Goal: Task Accomplishment & Management: Manage account settings

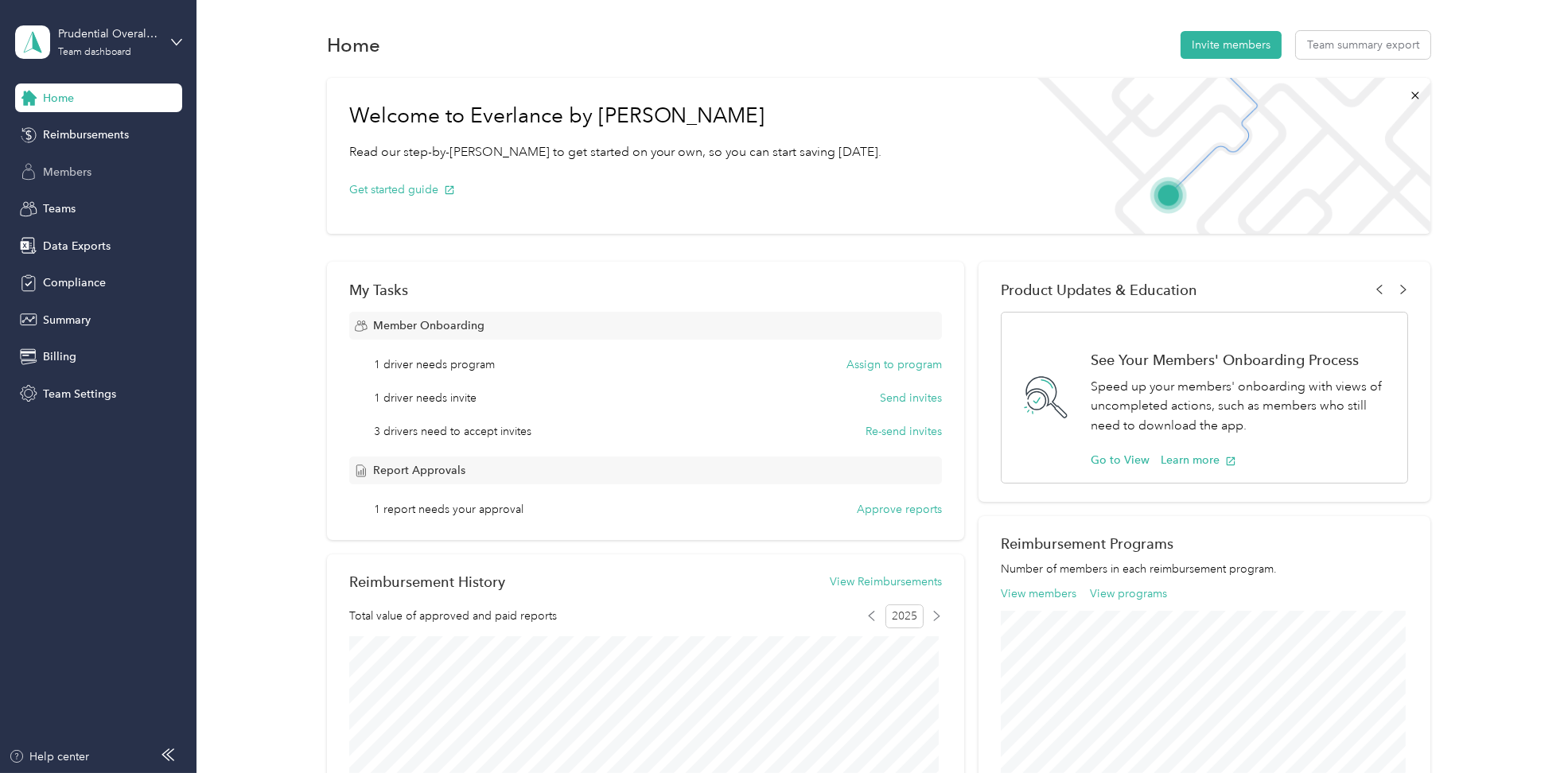
click at [41, 173] on div "Members" at bounding box center [99, 171] width 167 height 28
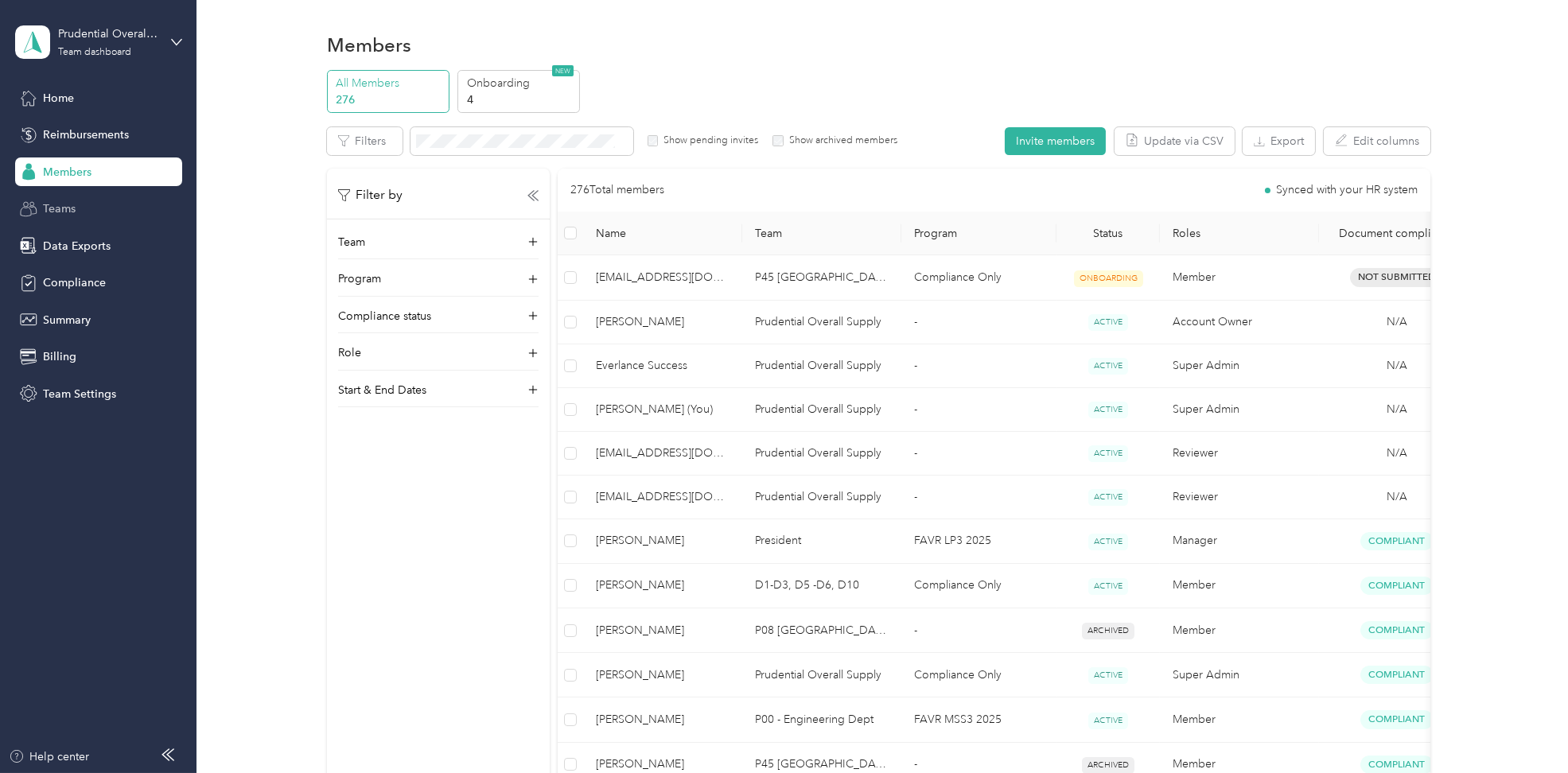
click at [91, 216] on div "Teams" at bounding box center [99, 209] width 167 height 28
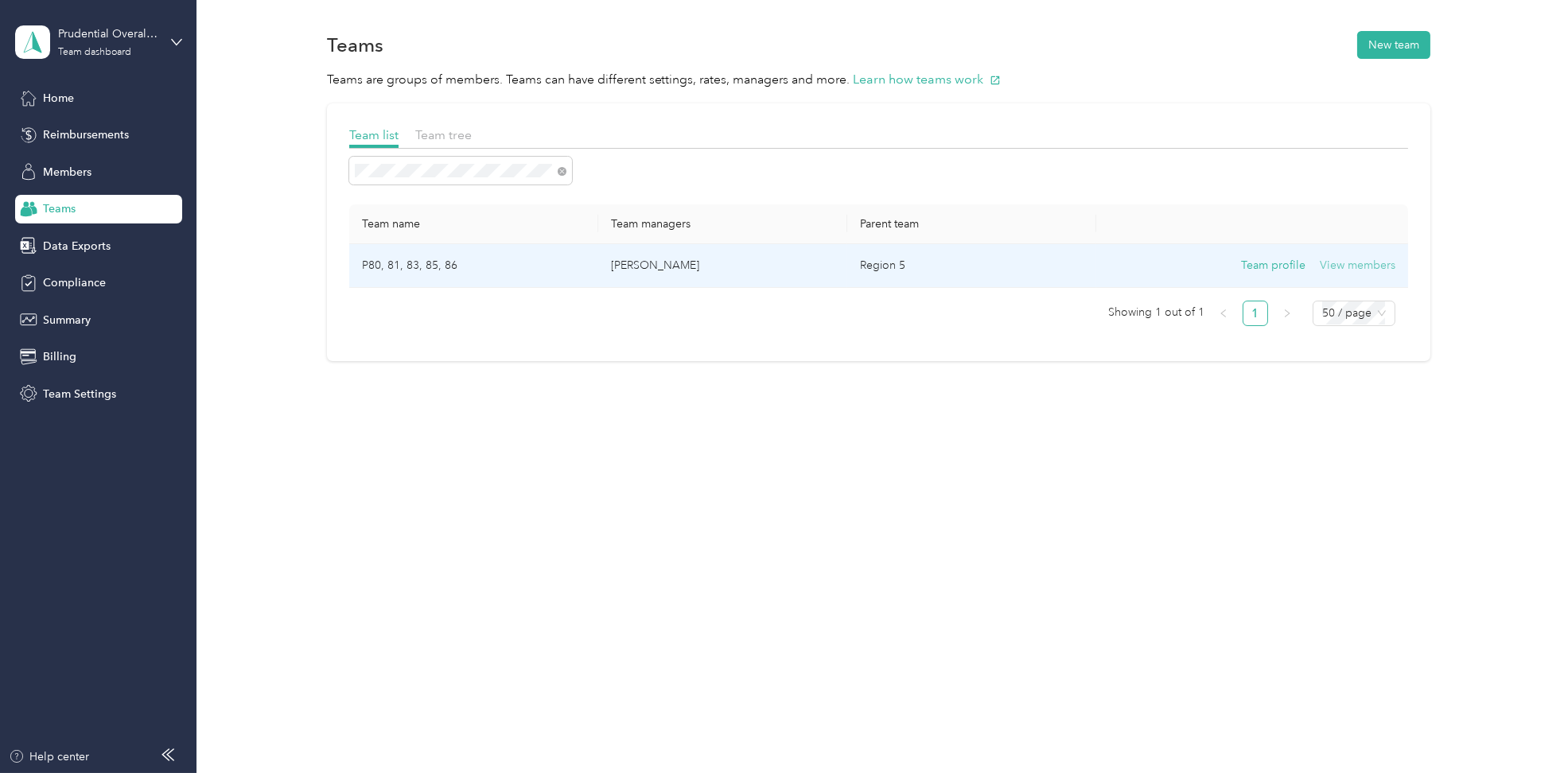
click at [1342, 269] on button "View members" at bounding box center [1357, 266] width 76 height 17
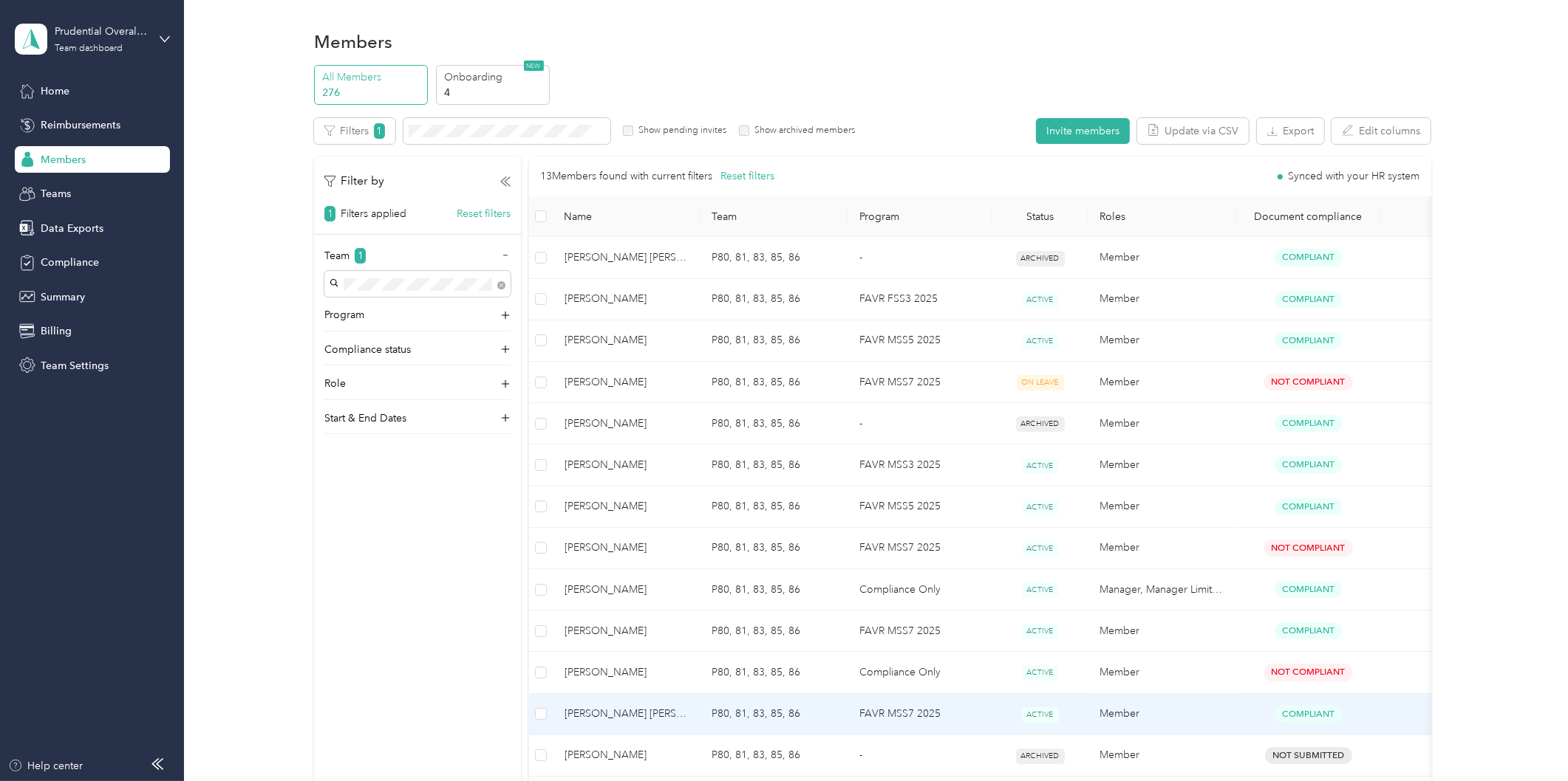
click at [966, 712] on td "FAVR MSS7 2025" at bounding box center [919, 715] width 144 height 42
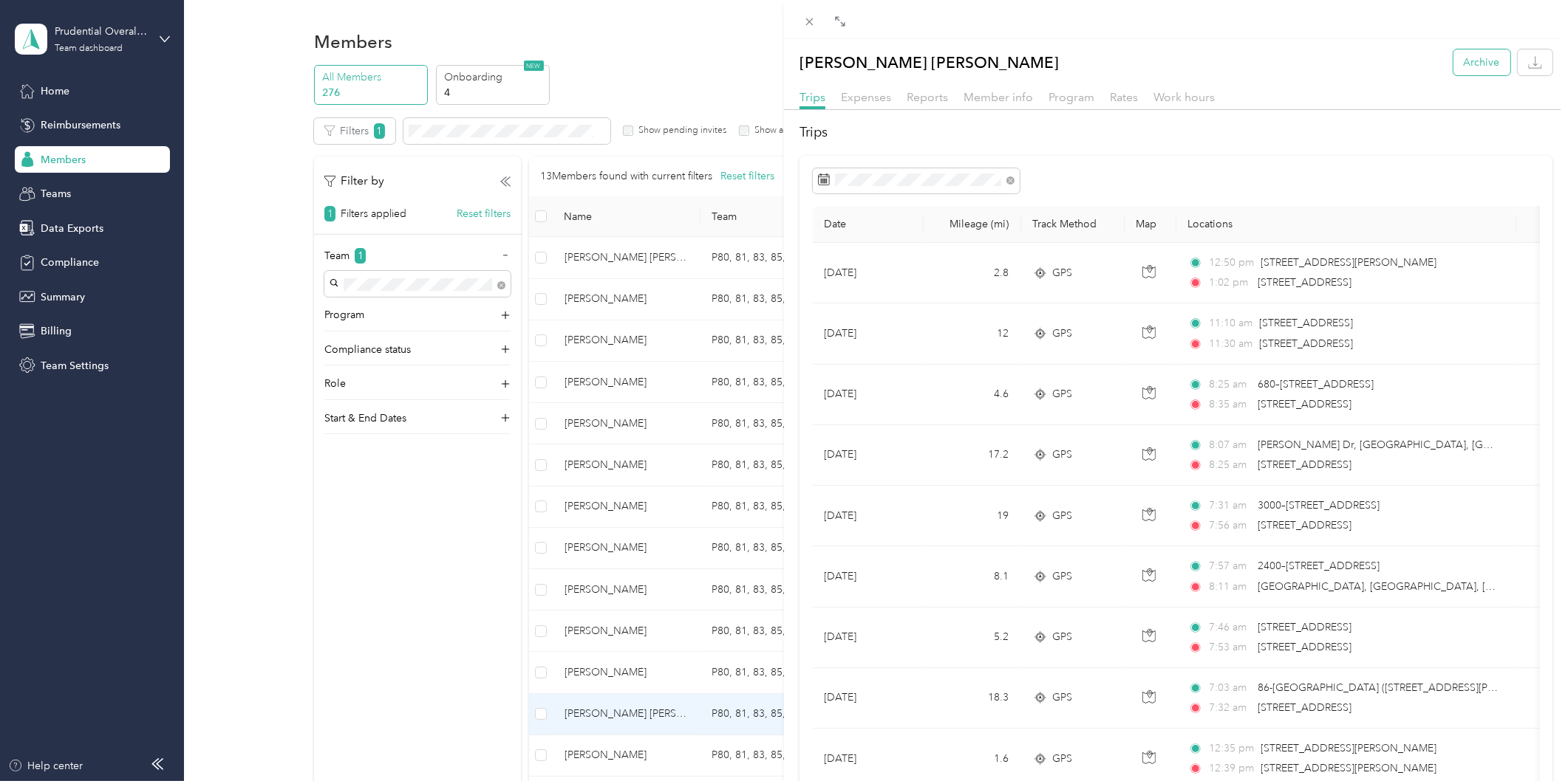
click at [1456, 62] on button "Archive" at bounding box center [1481, 62] width 57 height 25
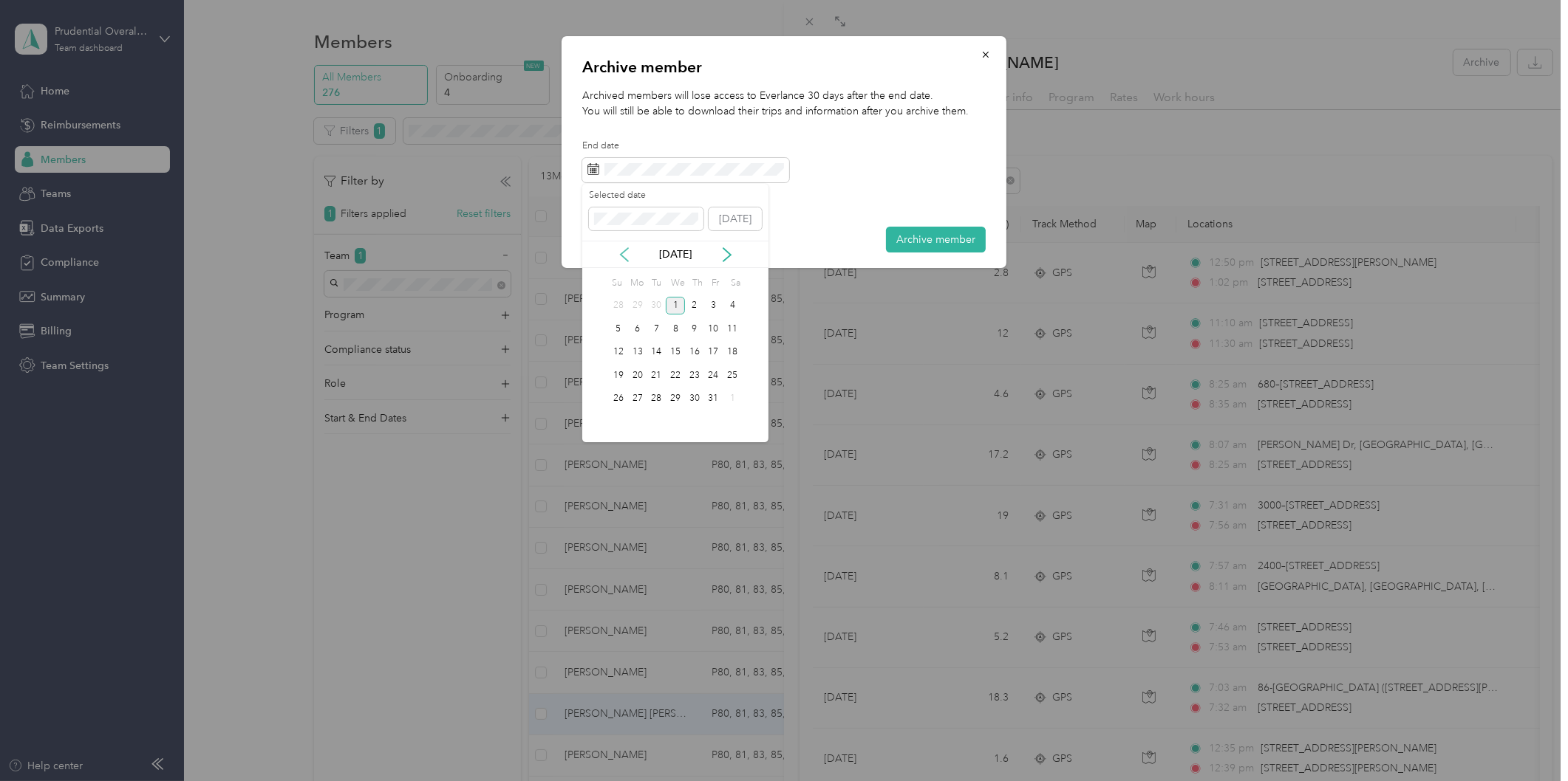
click at [624, 255] on icon at bounding box center [623, 254] width 14 height 14
click at [641, 351] on div "15" at bounding box center [637, 353] width 20 height 19
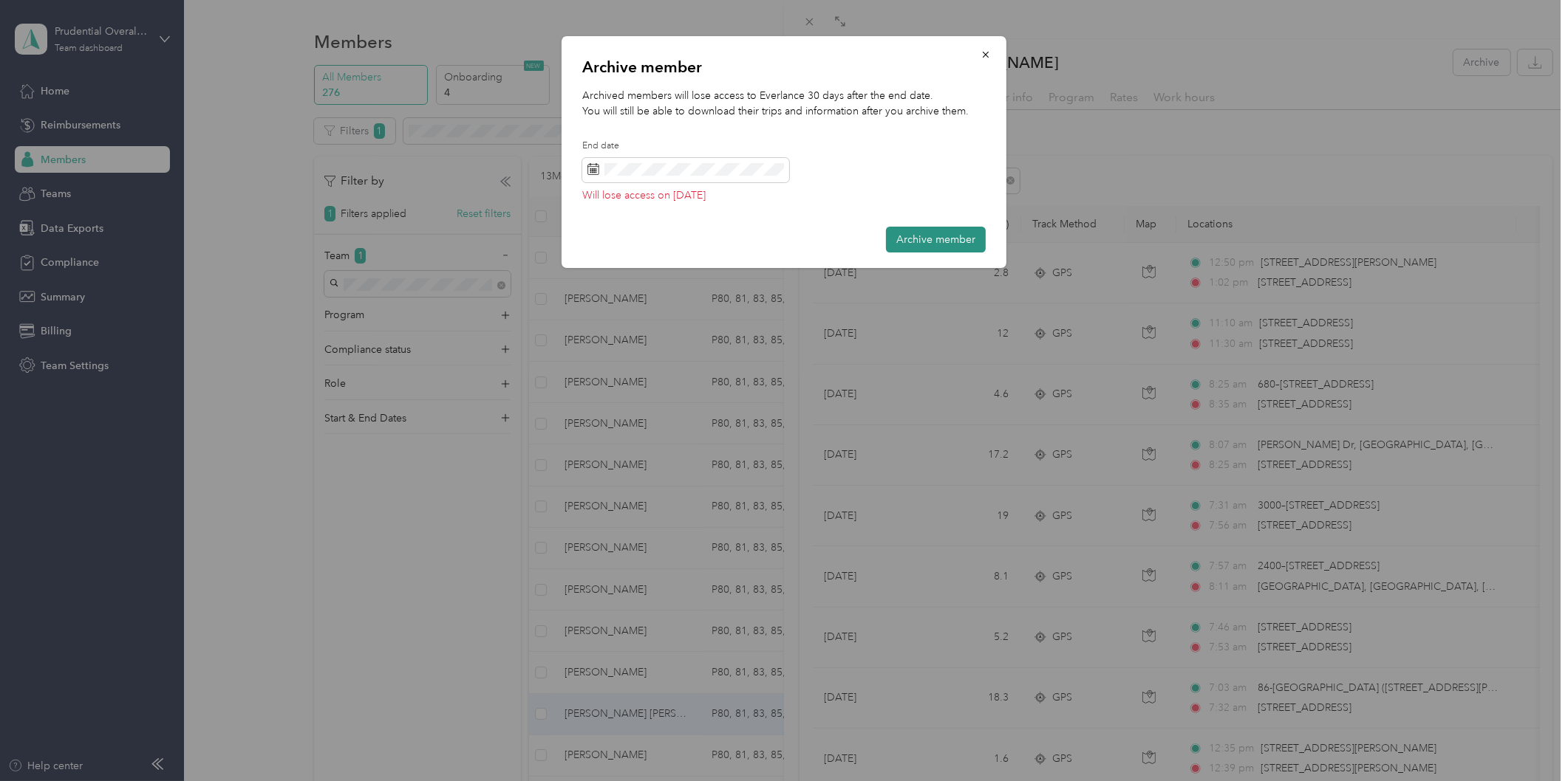
click at [910, 239] on button "Archive member" at bounding box center [935, 240] width 99 height 25
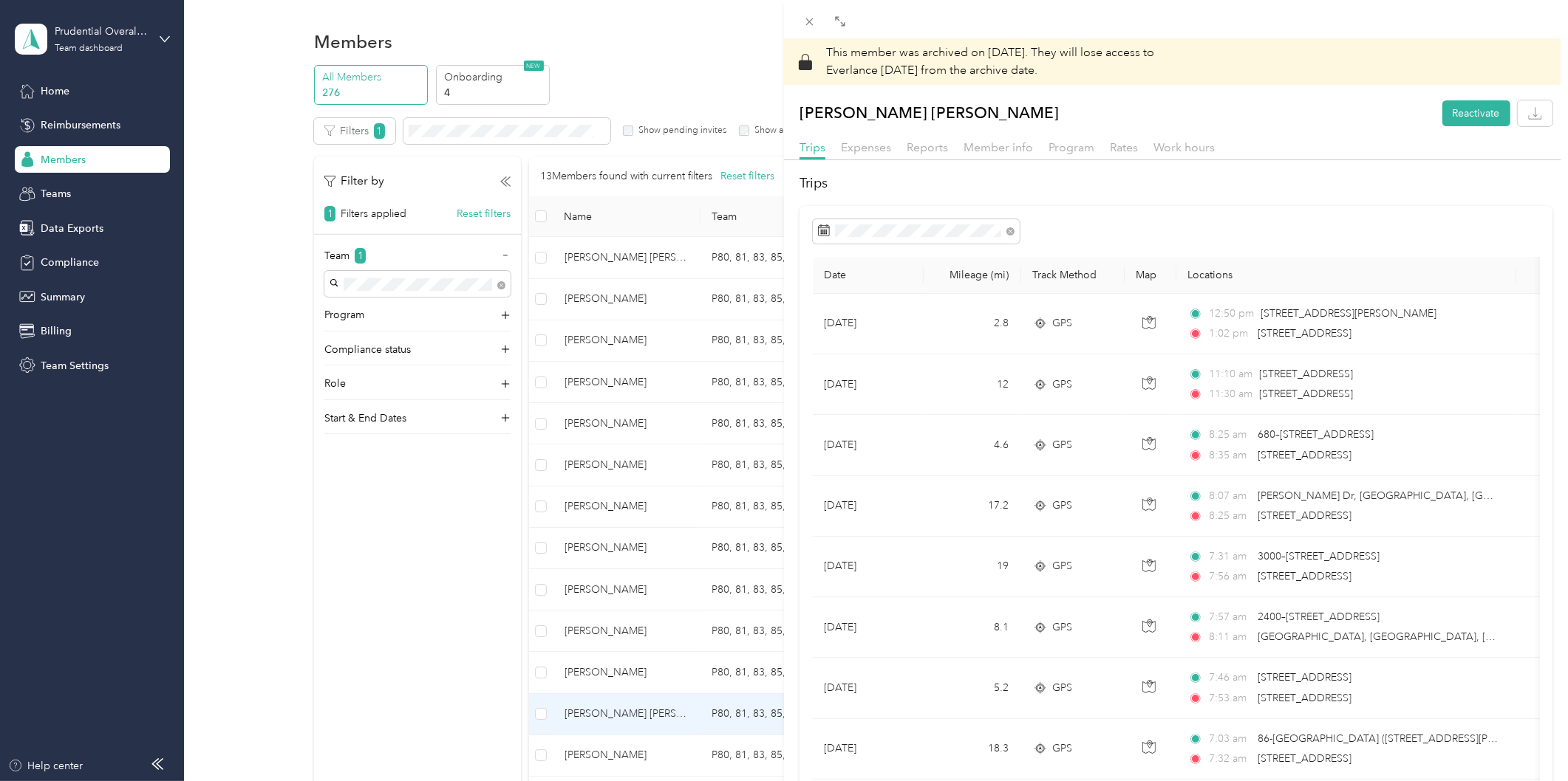
click at [734, 30] on div "This member was archived on [DATE] . They will lose access to Everlance [DATE] …" at bounding box center [784, 390] width 1568 height 781
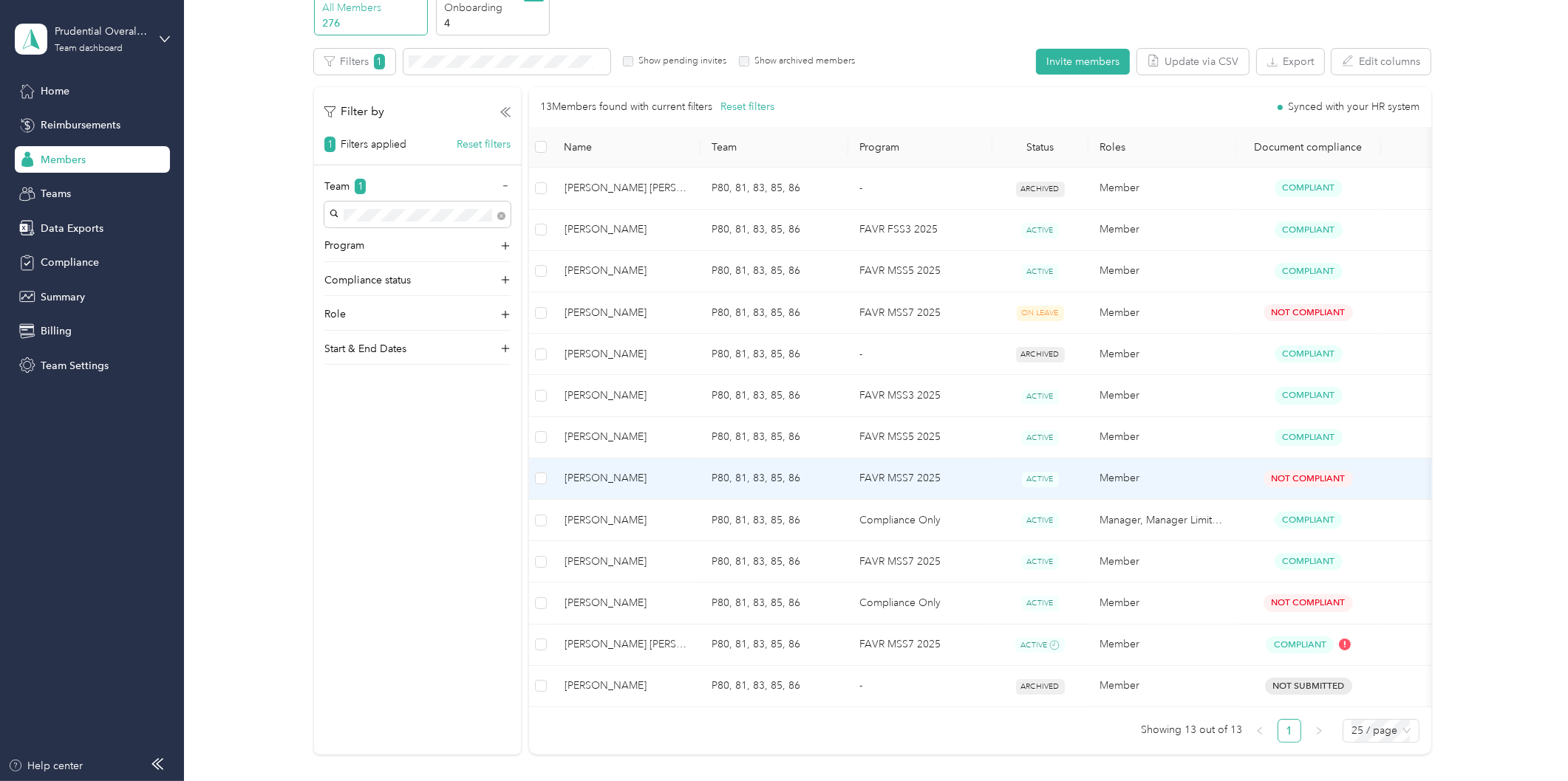
scroll to position [164, 0]
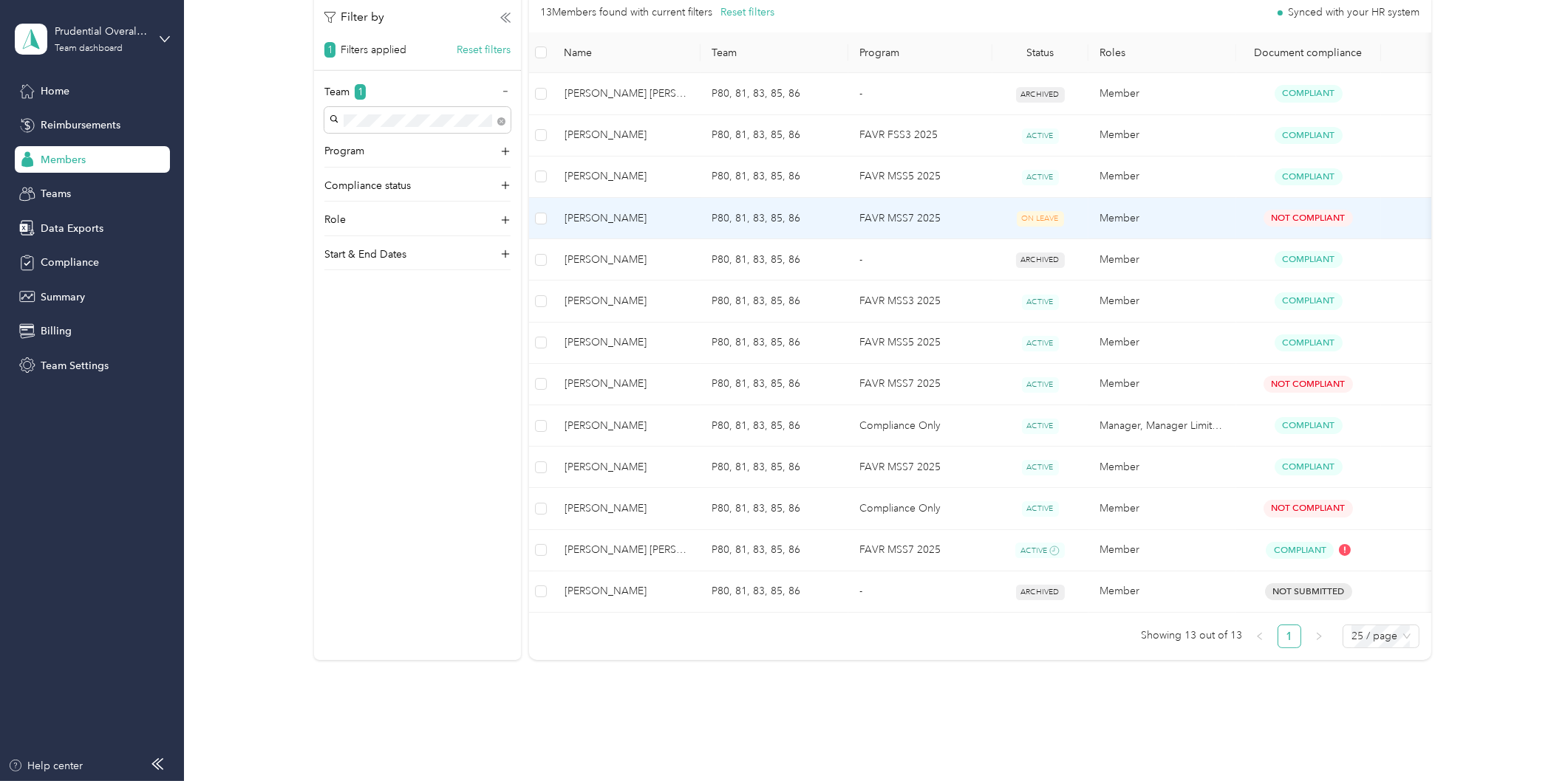
click at [957, 219] on td "FAVR MSS7 2025" at bounding box center [919, 218] width 144 height 42
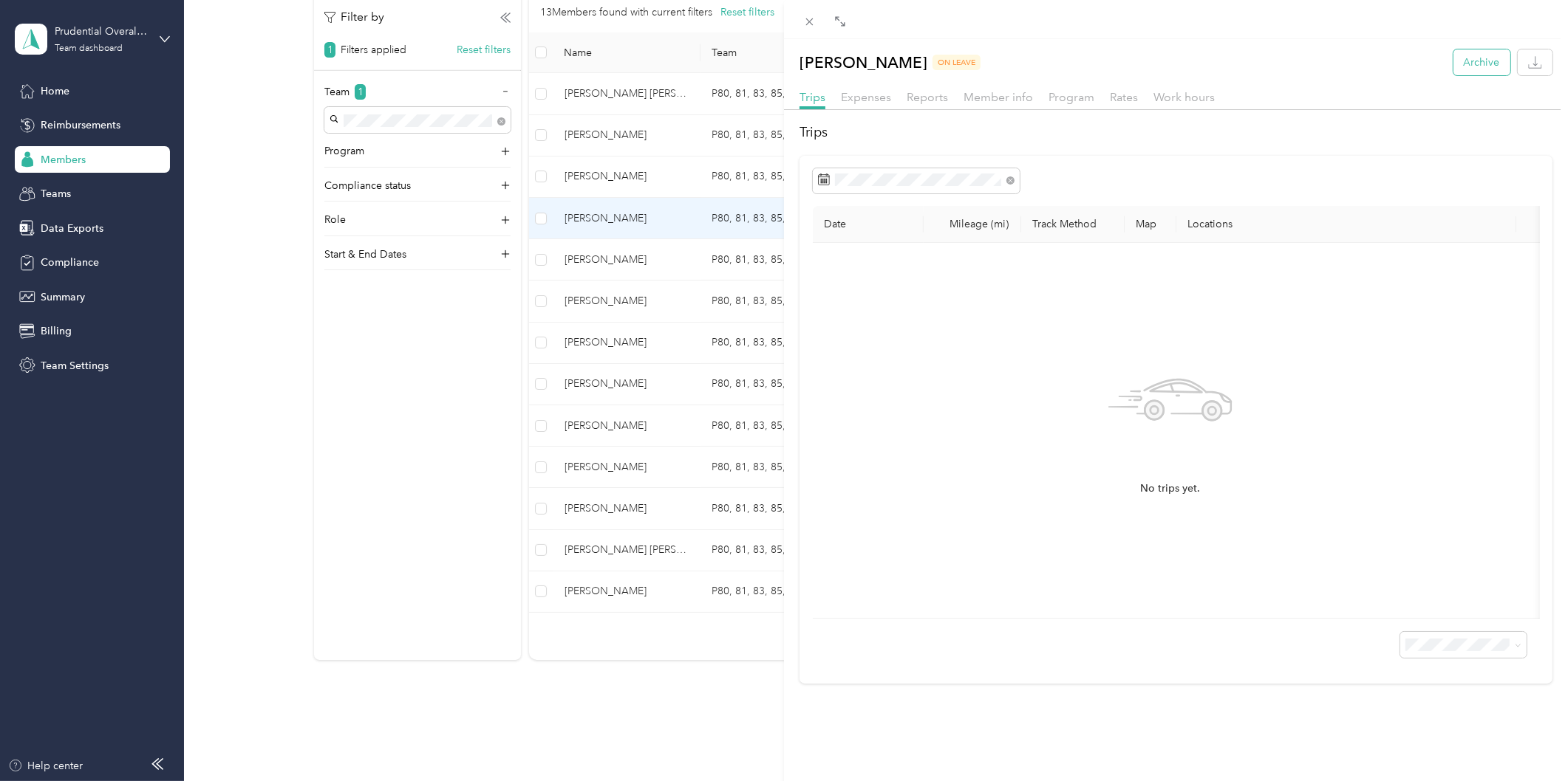
click at [1453, 59] on button "Archive" at bounding box center [1481, 62] width 57 height 25
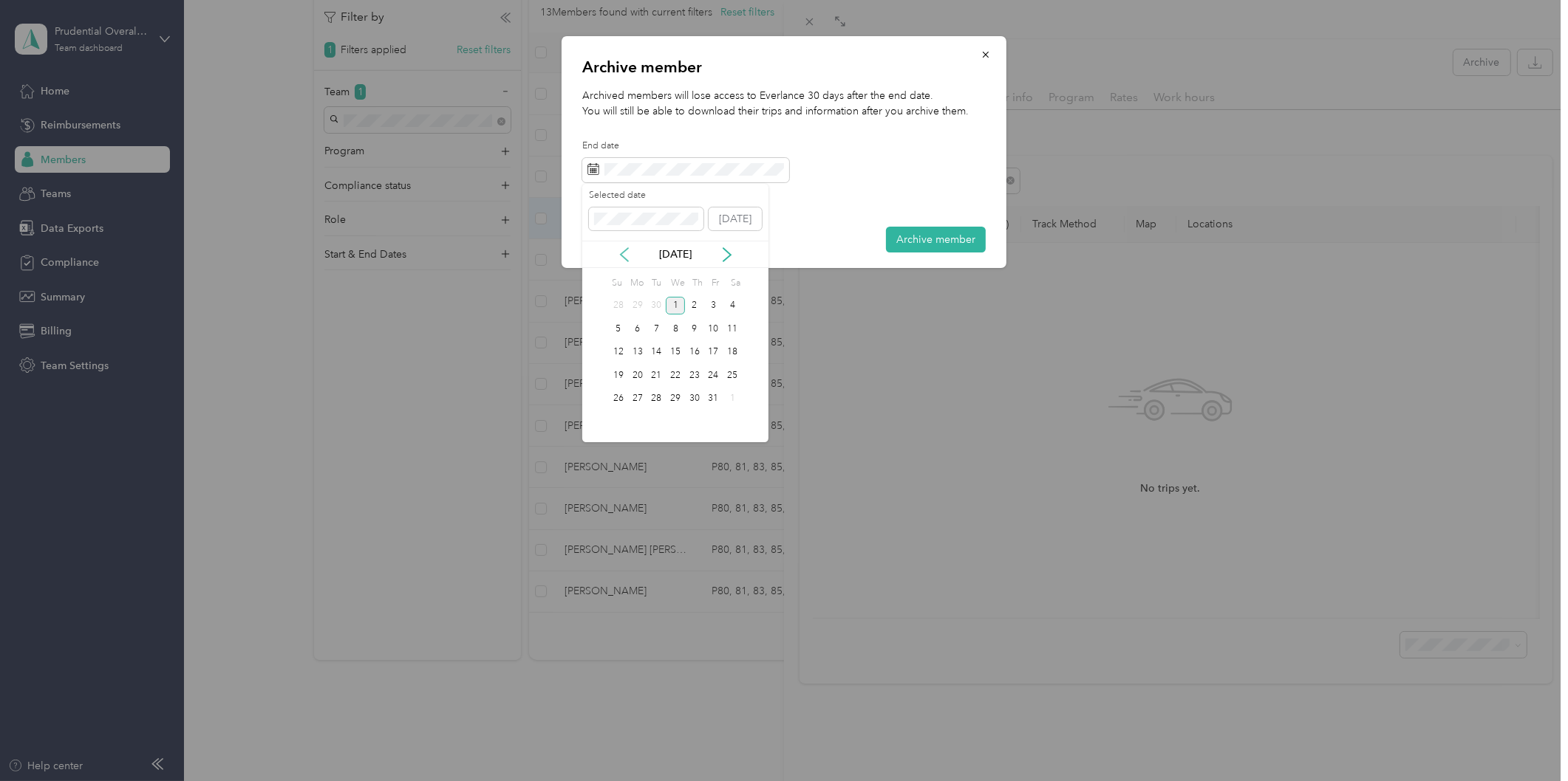
click at [624, 260] on icon at bounding box center [623, 254] width 14 height 14
click at [630, 310] on div "1" at bounding box center [637, 306] width 20 height 19
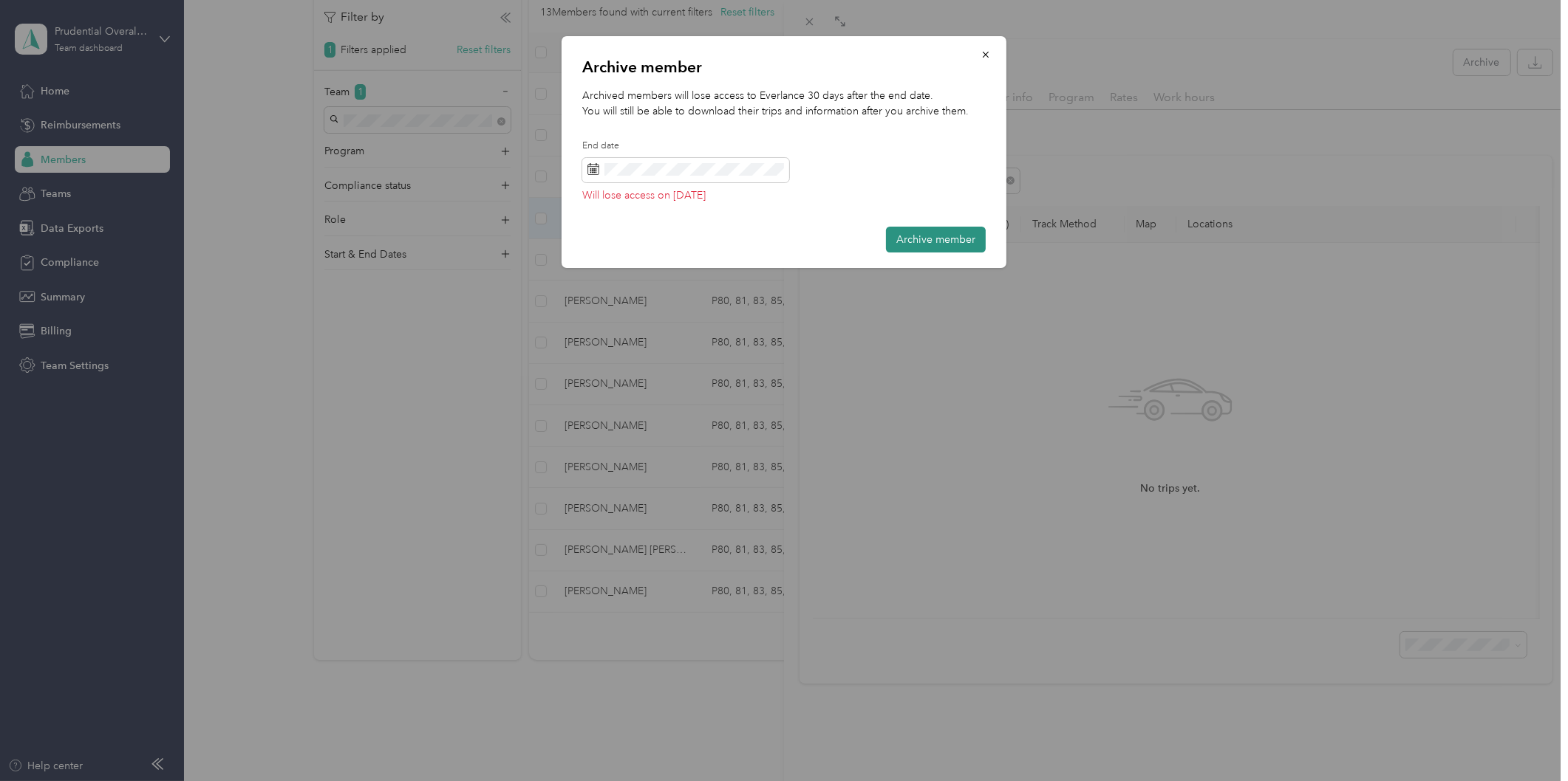
click at [918, 242] on button "Archive member" at bounding box center [935, 240] width 99 height 25
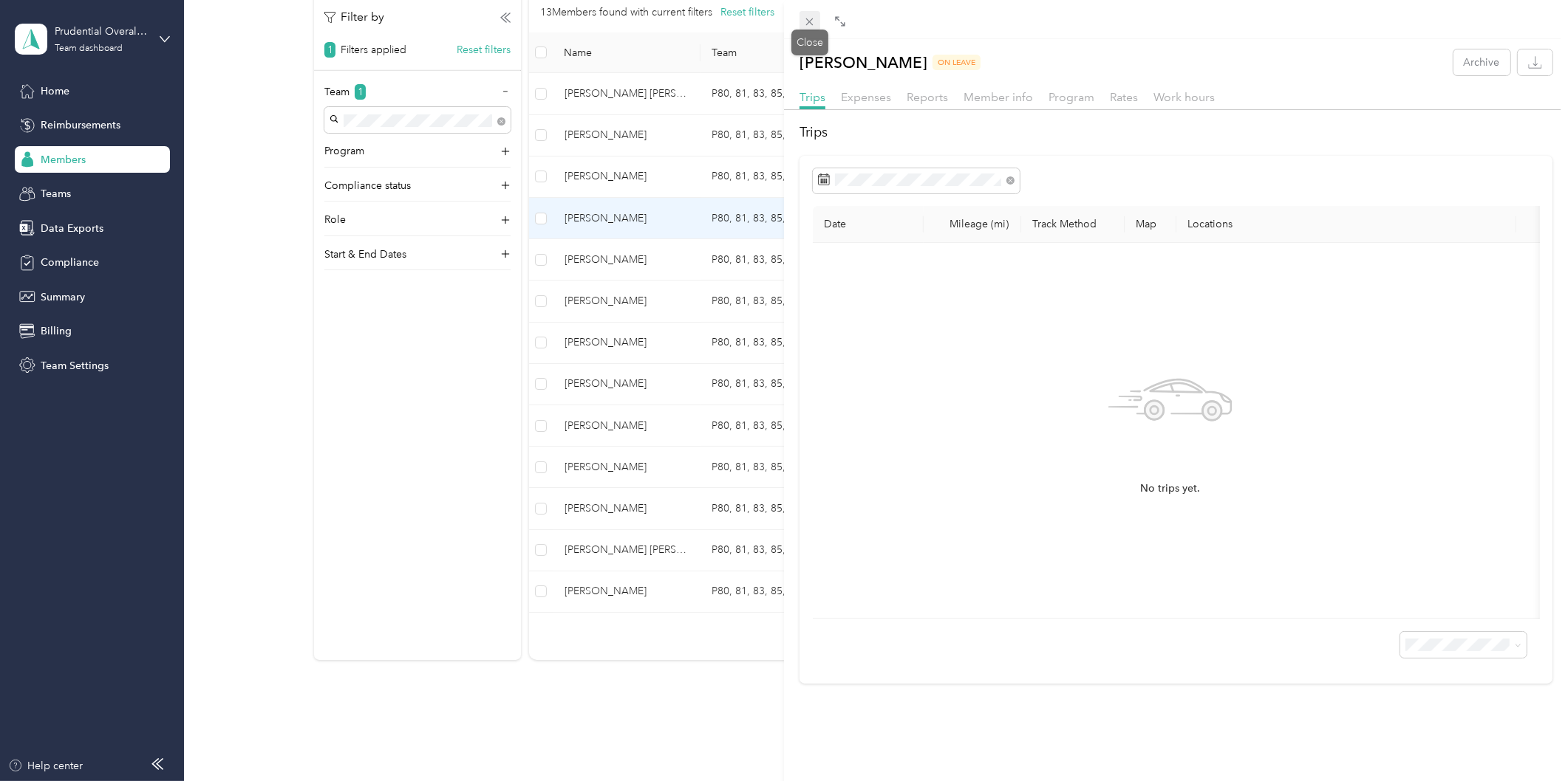
click at [810, 25] on icon at bounding box center [809, 21] width 13 height 13
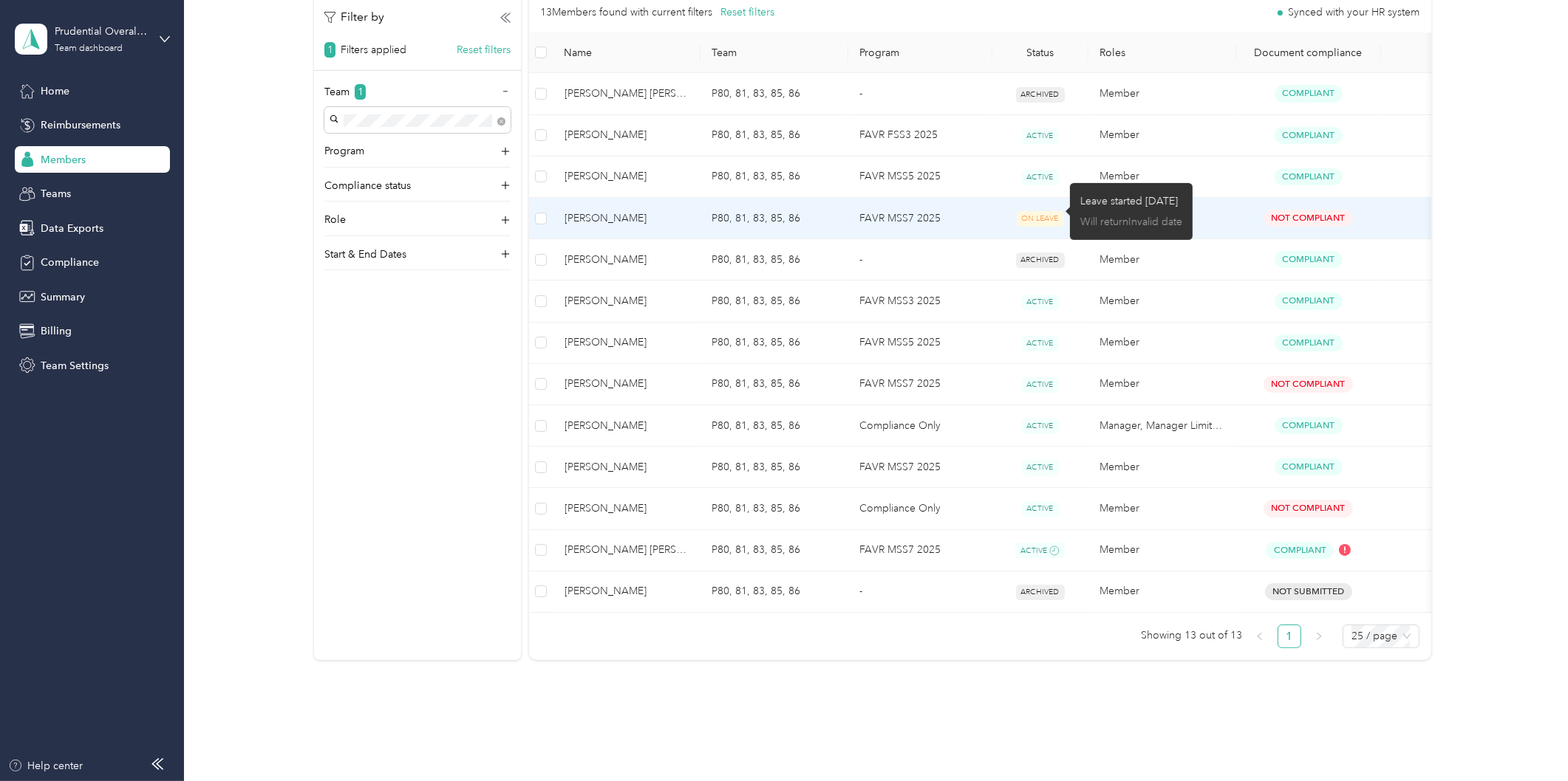
click at [992, 218] on td "ON LEAVE" at bounding box center [1040, 218] width 96 height 42
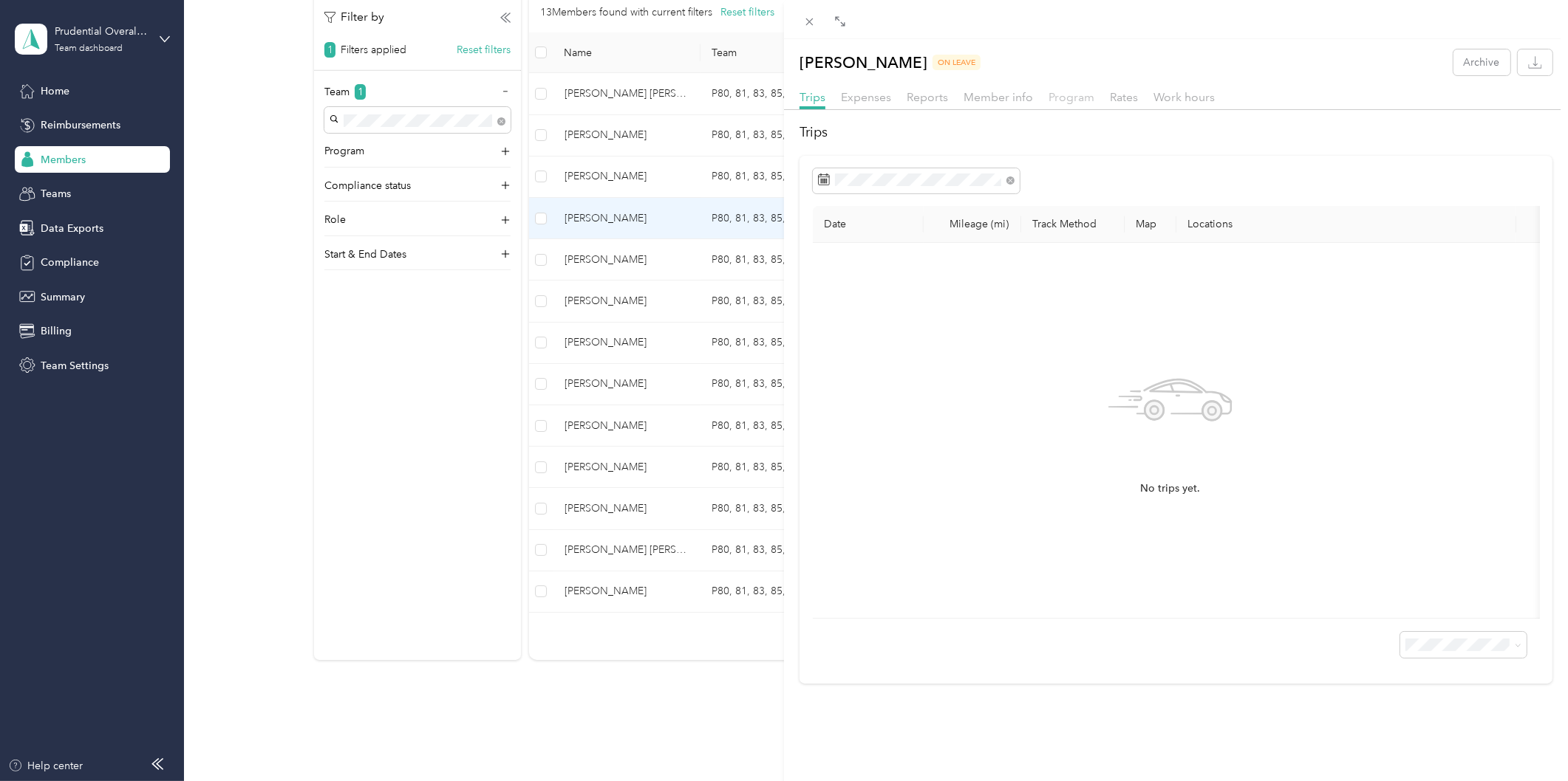
click at [1058, 102] on span "Program" at bounding box center [1071, 97] width 46 height 14
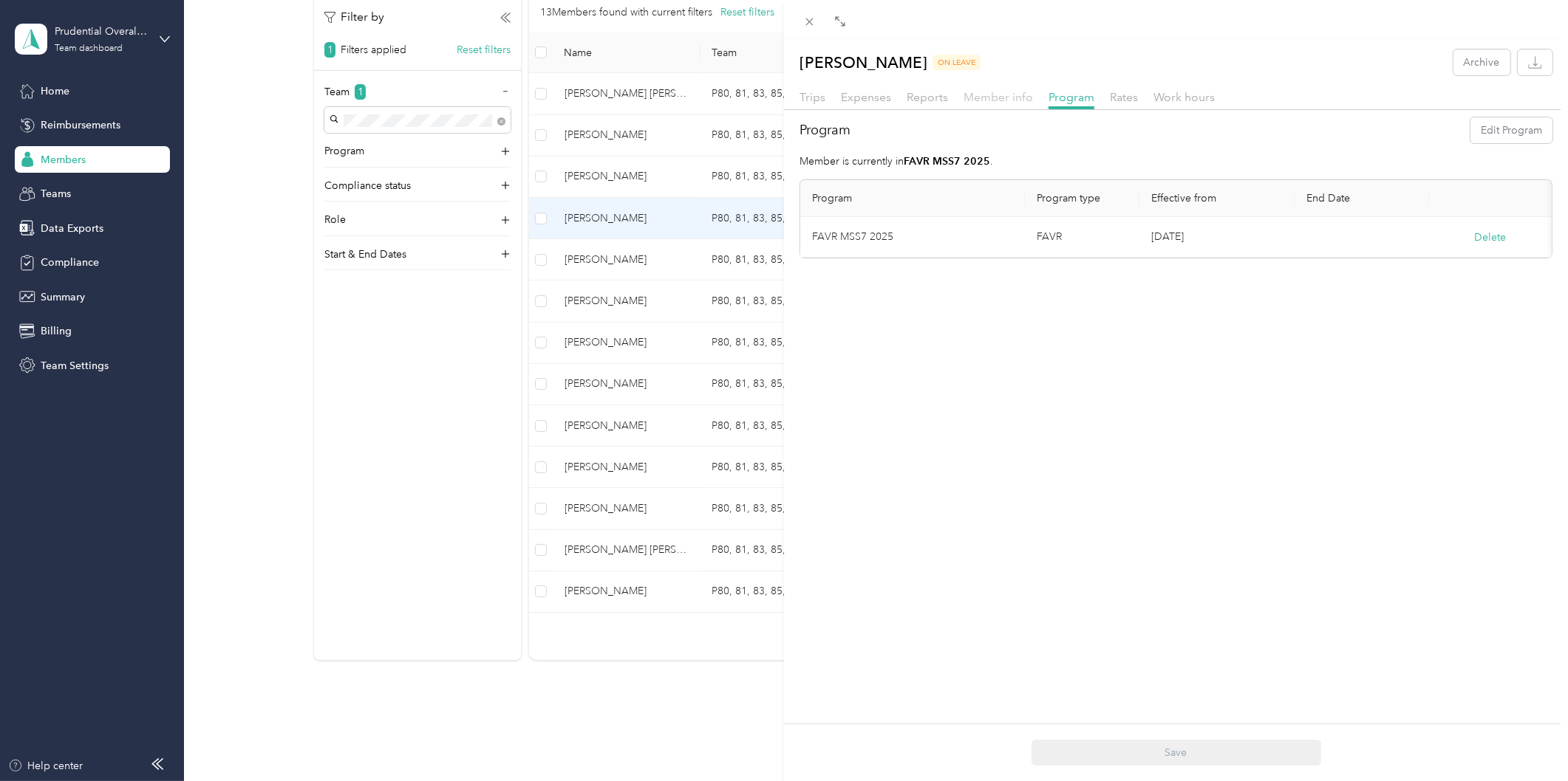
click at [975, 100] on span "Member info" at bounding box center [998, 97] width 70 height 14
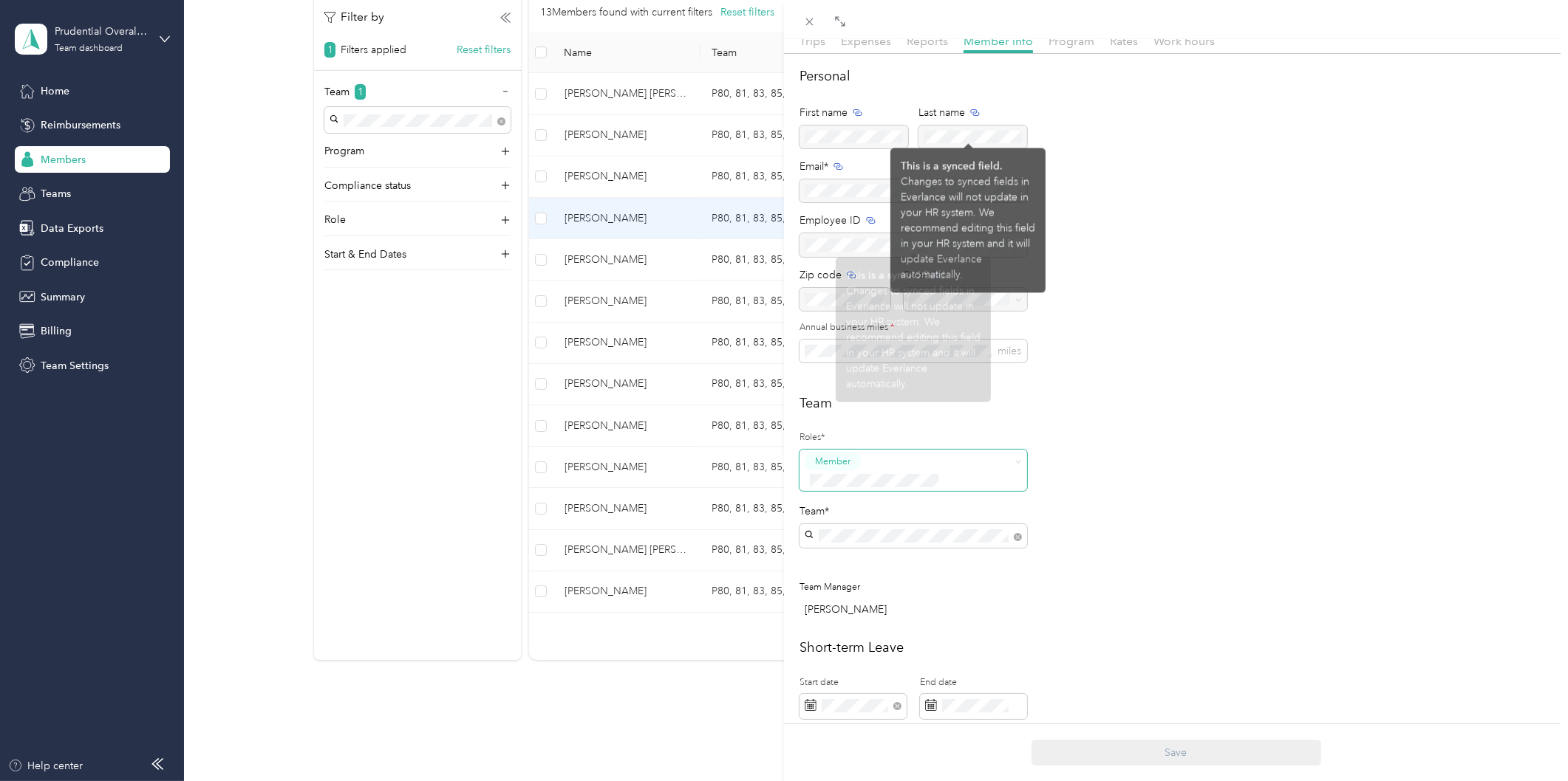
scroll to position [254, 0]
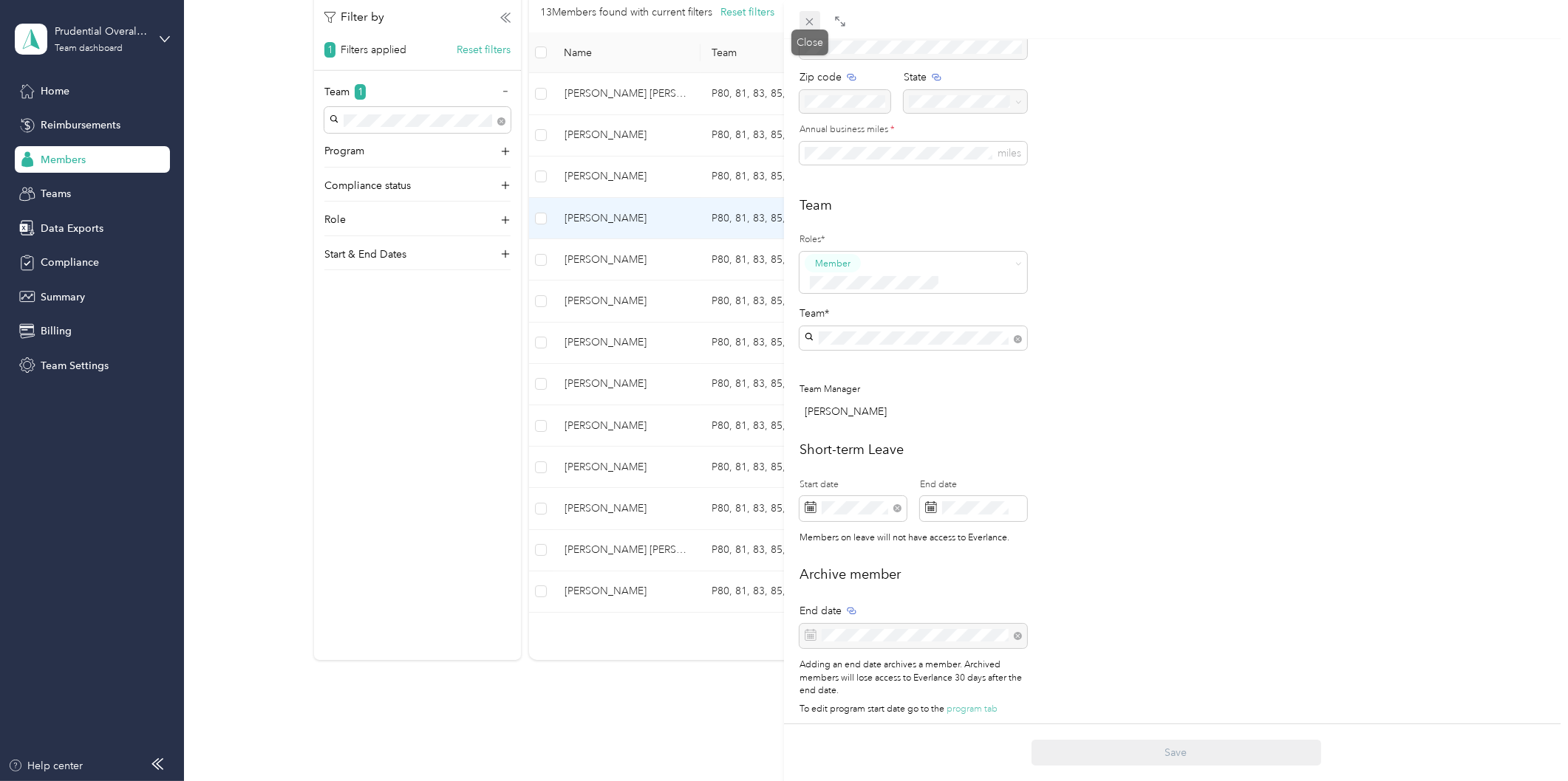
click at [809, 20] on icon at bounding box center [809, 21] width 13 height 13
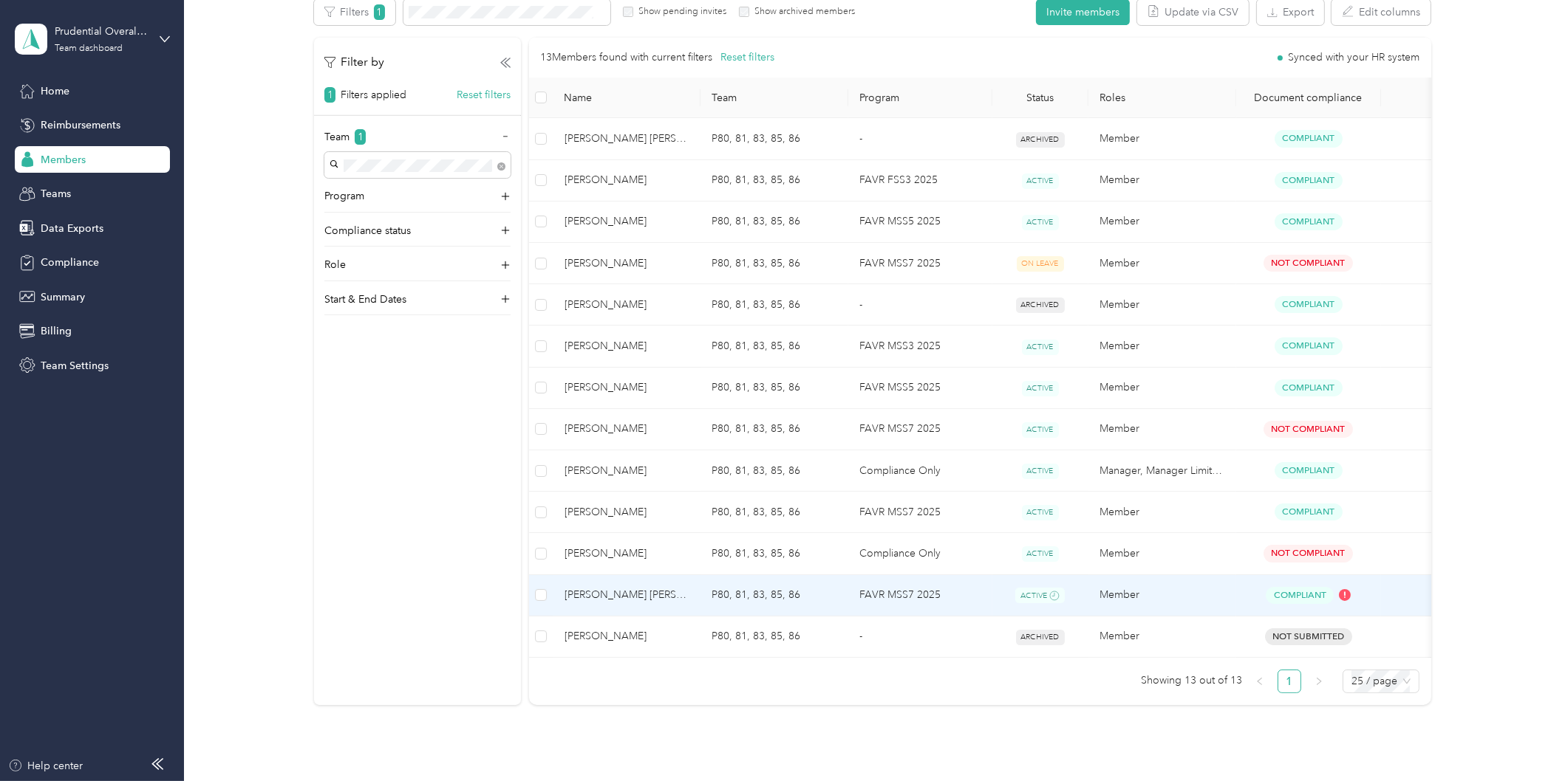
scroll to position [82, 0]
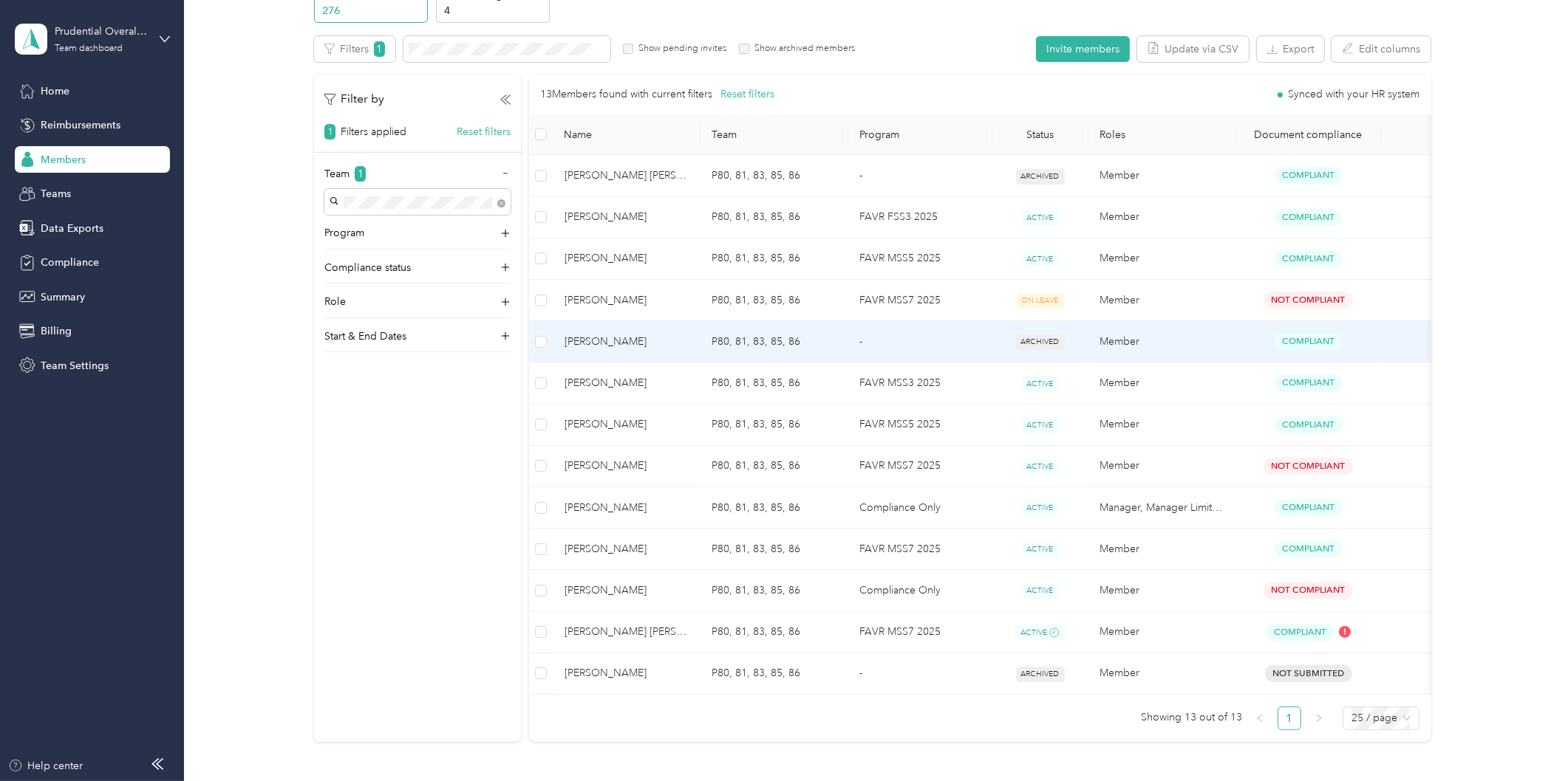
click at [810, 345] on td "P80, 81, 83, 85, 86" at bounding box center [775, 342] width 148 height 42
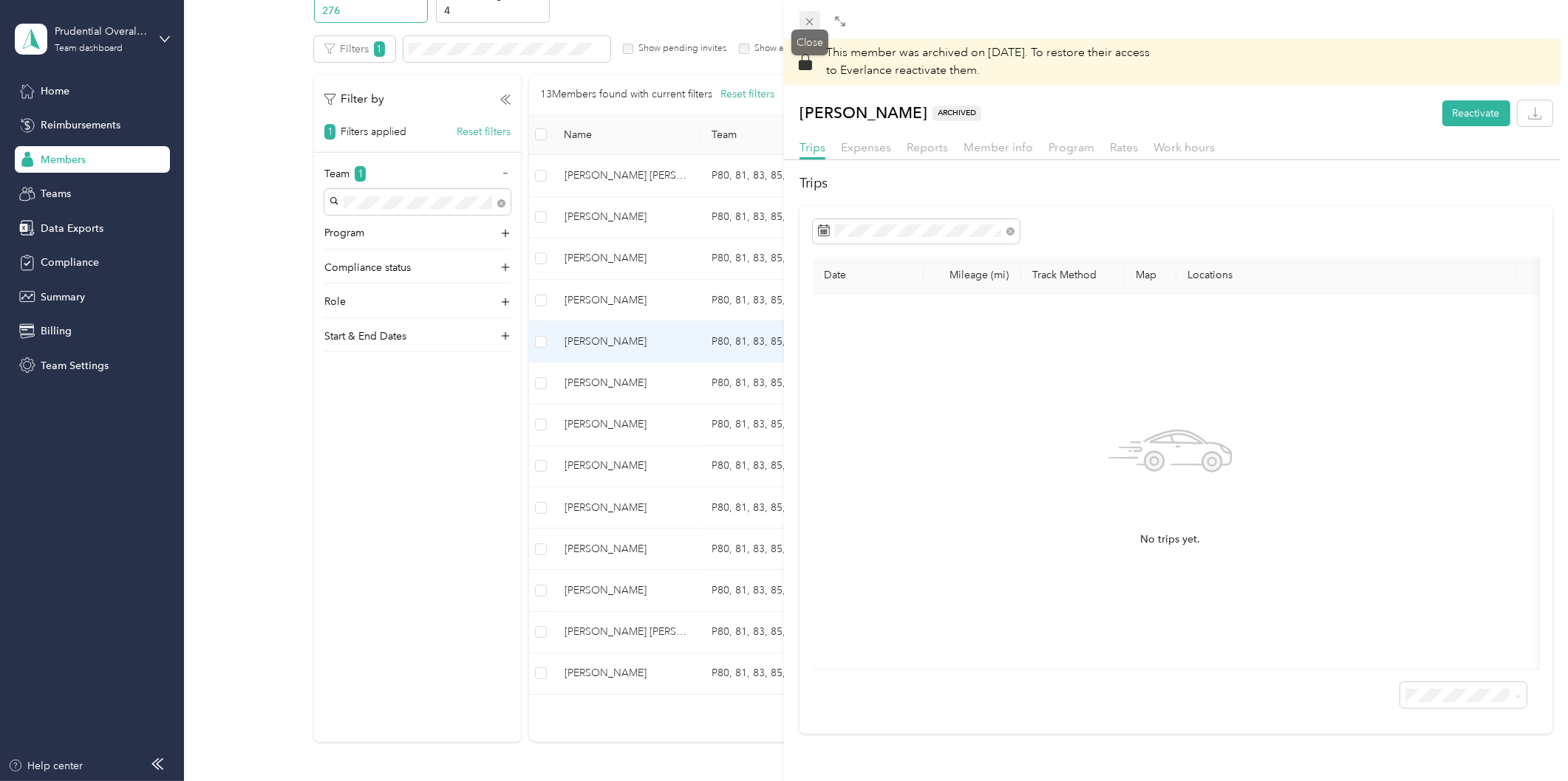
click at [811, 25] on icon at bounding box center [810, 22] width 8 height 8
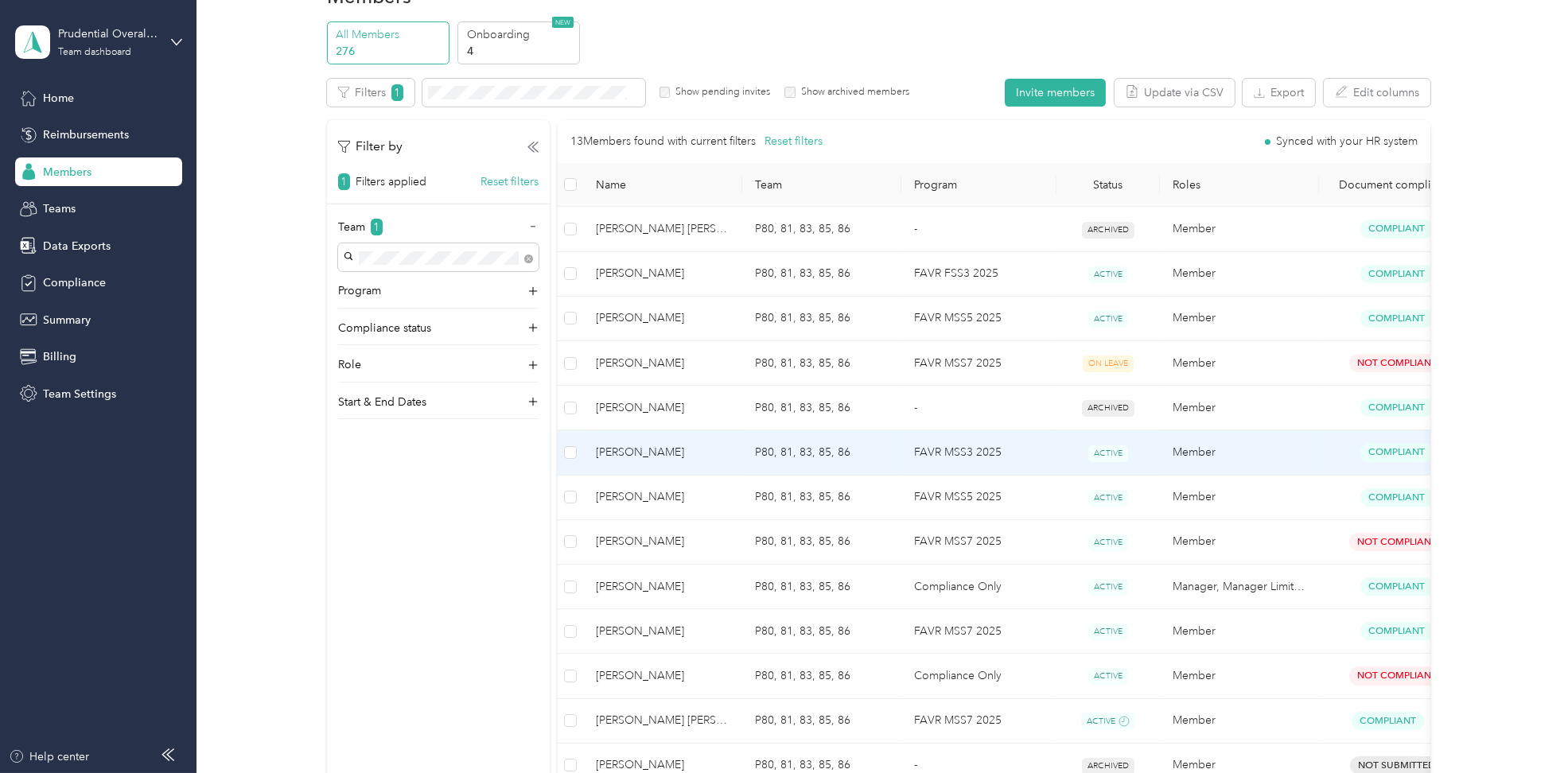
scroll to position [177, 0]
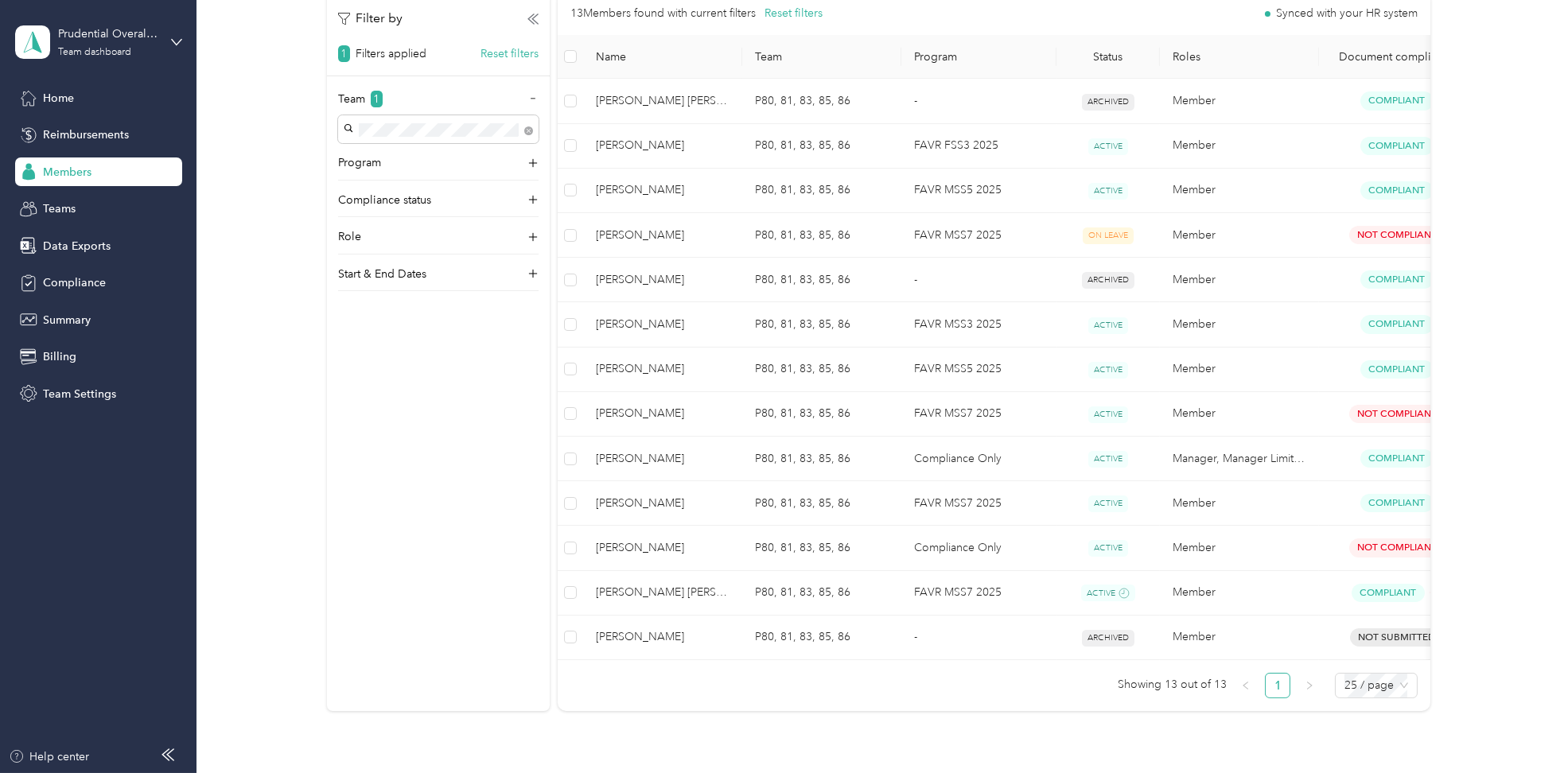
click at [72, 172] on span "Members" at bounding box center [67, 172] width 49 height 16
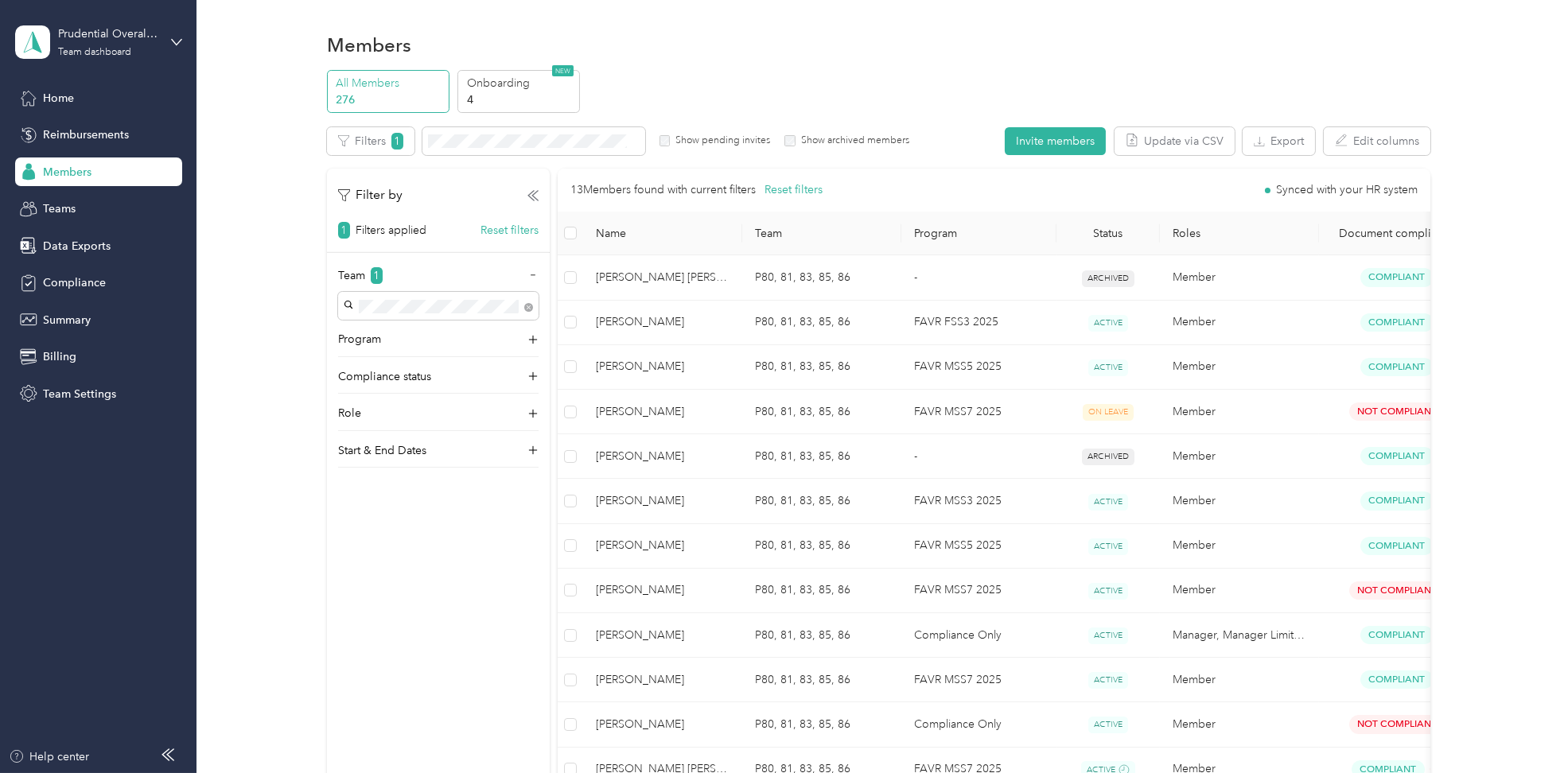
click at [377, 101] on p "276" at bounding box center [390, 100] width 108 height 16
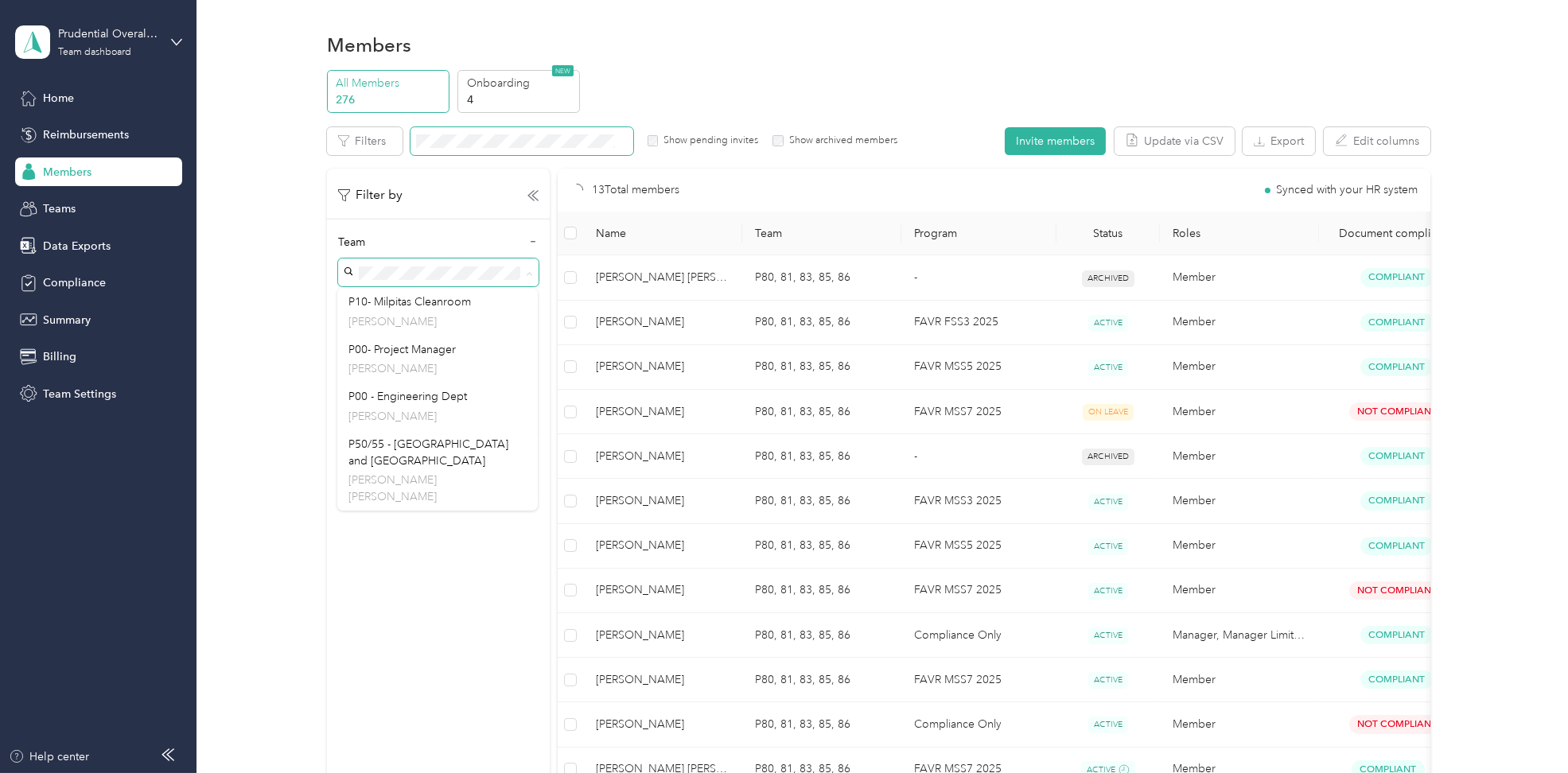
click at [516, 148] on span at bounding box center [521, 141] width 223 height 27
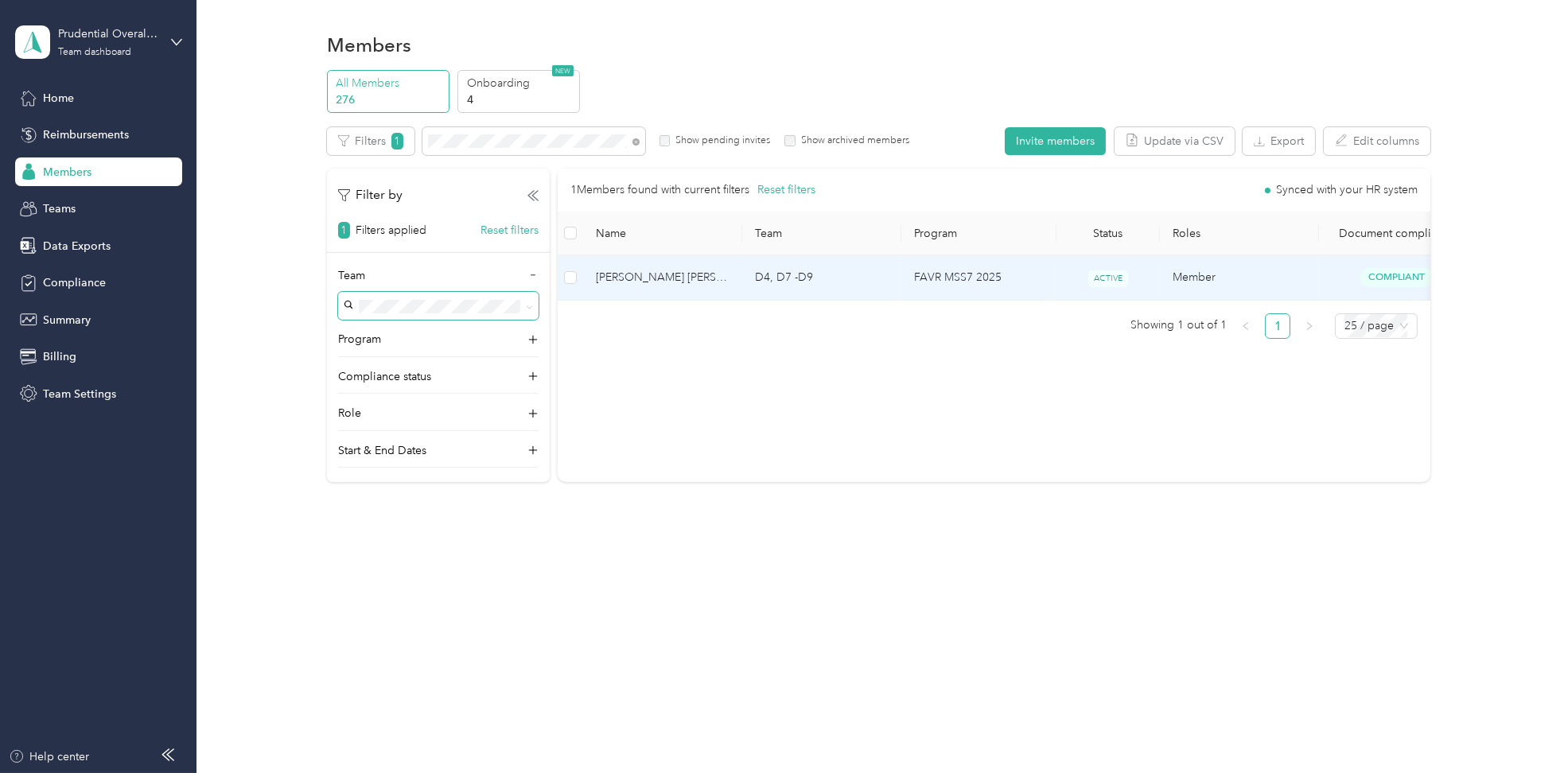
click at [861, 289] on td "D4, D7 -D9" at bounding box center [822, 278] width 159 height 45
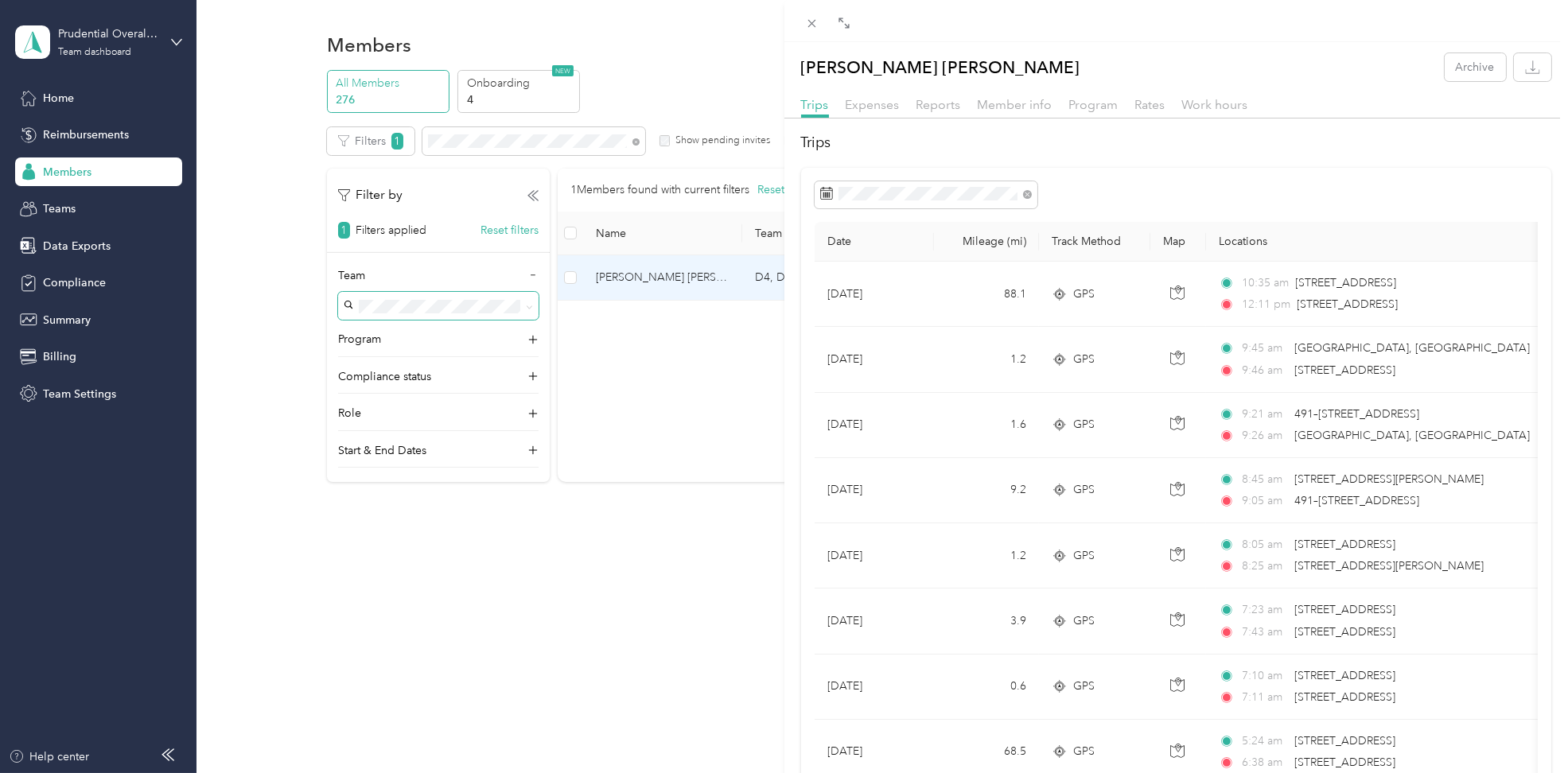
click at [1023, 114] on div "Member info" at bounding box center [1016, 105] width 75 height 20
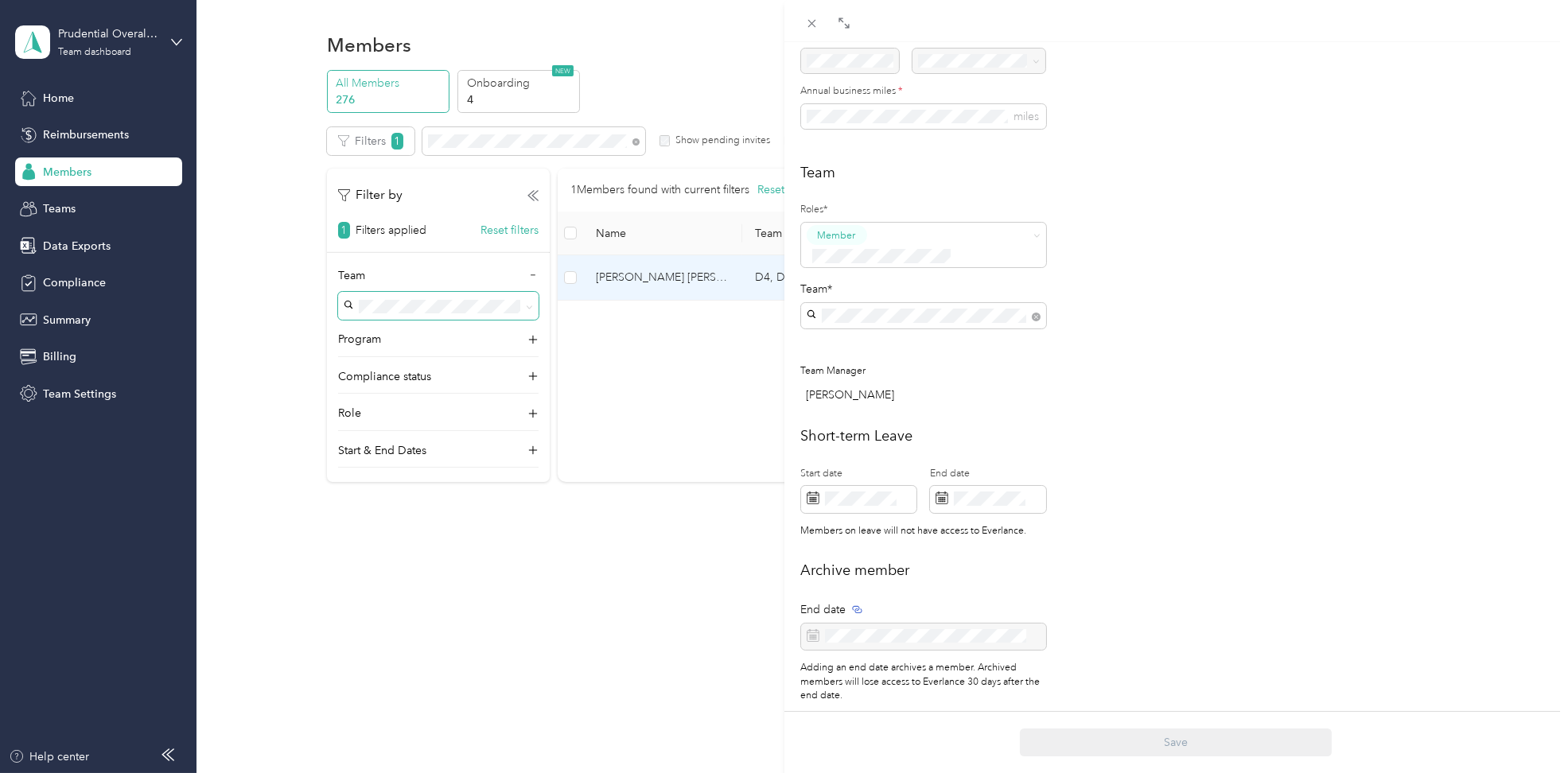
scroll to position [343, 0]
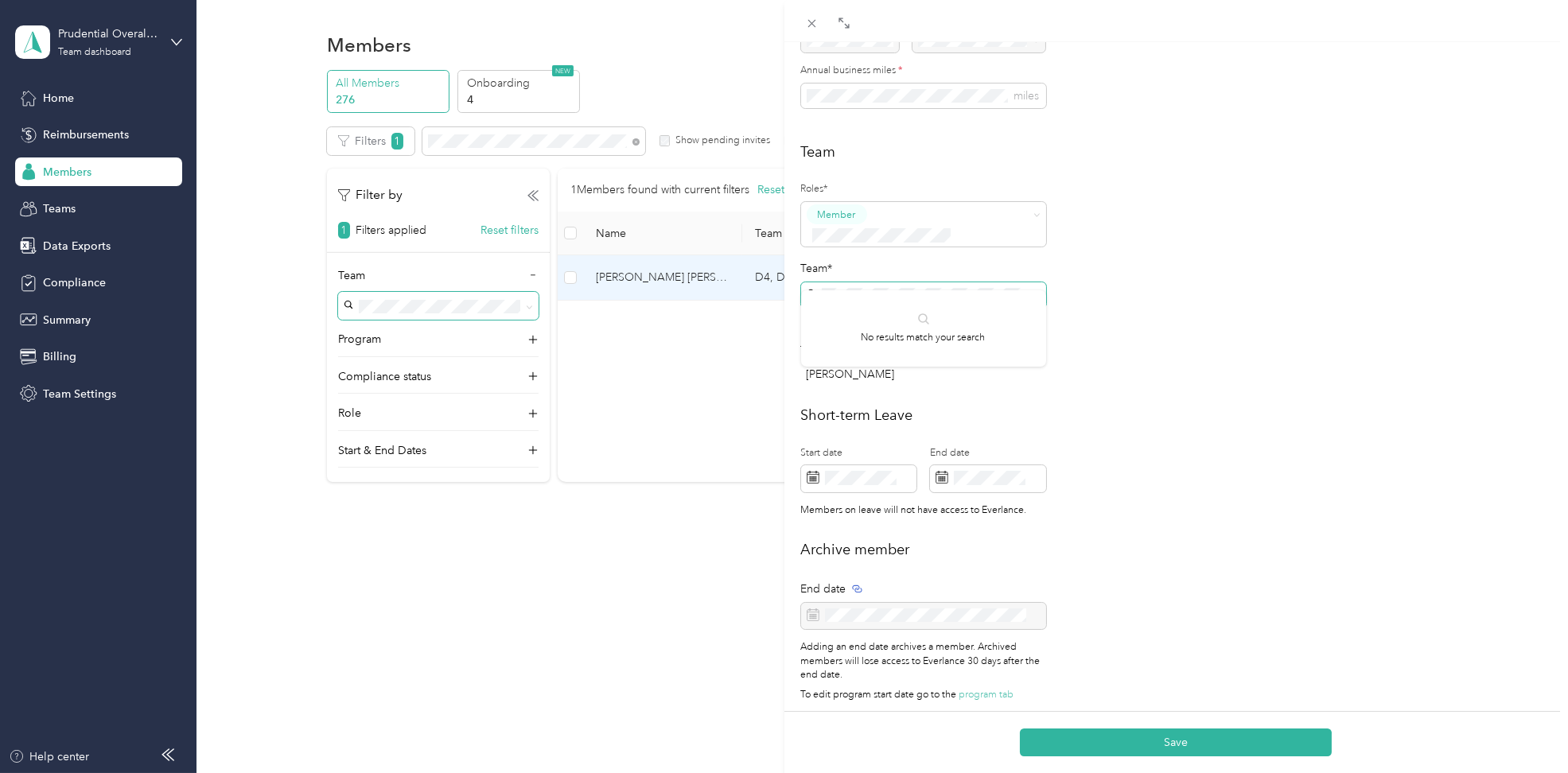
click at [786, 276] on div "Personal First name Last name Email* Employee ID Zip code State Annual business…" at bounding box center [1177, 250] width 785 height 921
click at [854, 320] on p "[PERSON_NAME]" at bounding box center [923, 323] width 223 height 16
click at [1186, 360] on div "Team Roles* Member Team* Team Manager [PERSON_NAME]" at bounding box center [1177, 267] width 751 height 250
click at [1190, 746] on button "Save" at bounding box center [1176, 743] width 312 height 27
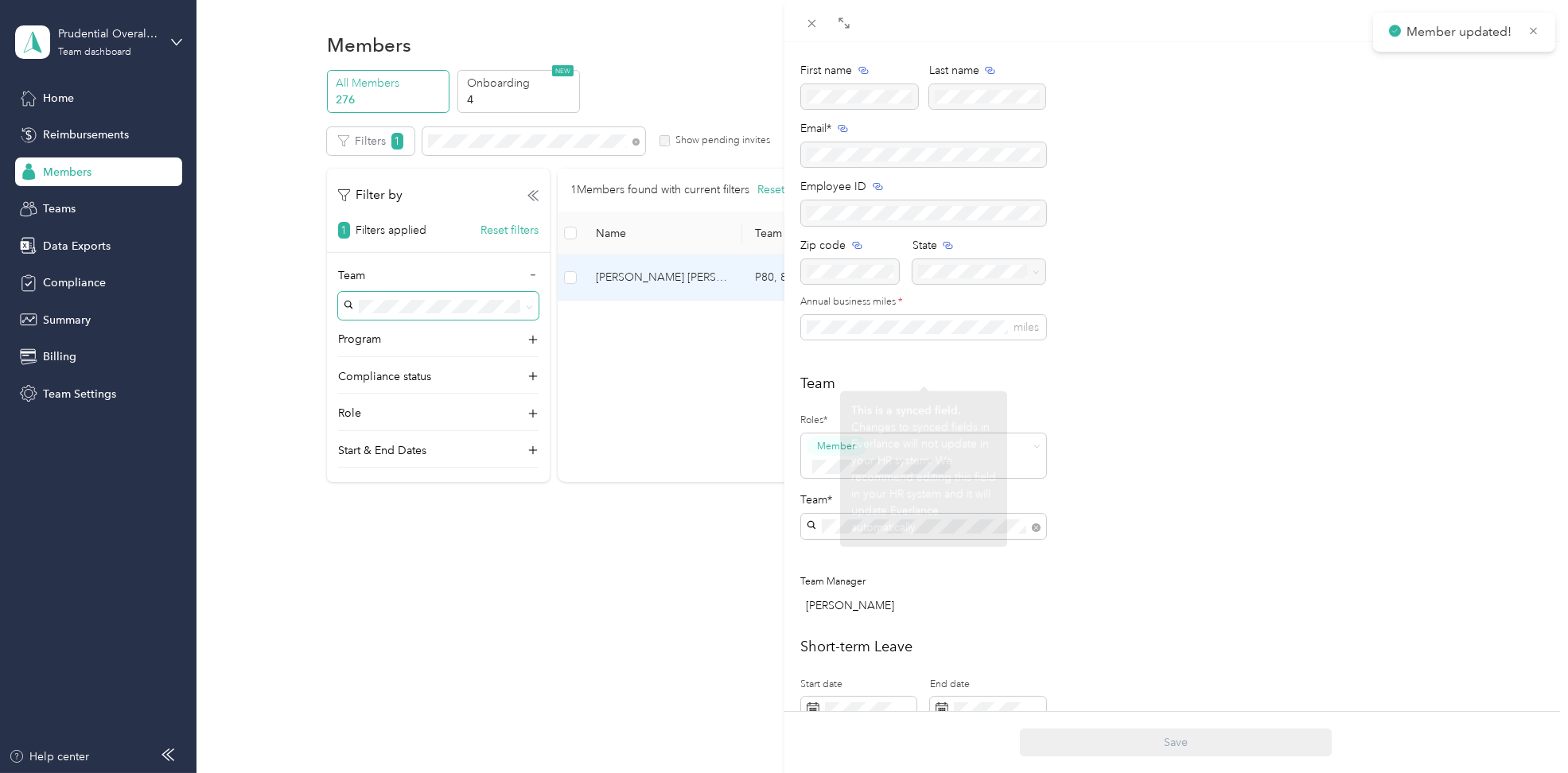
scroll to position [0, 0]
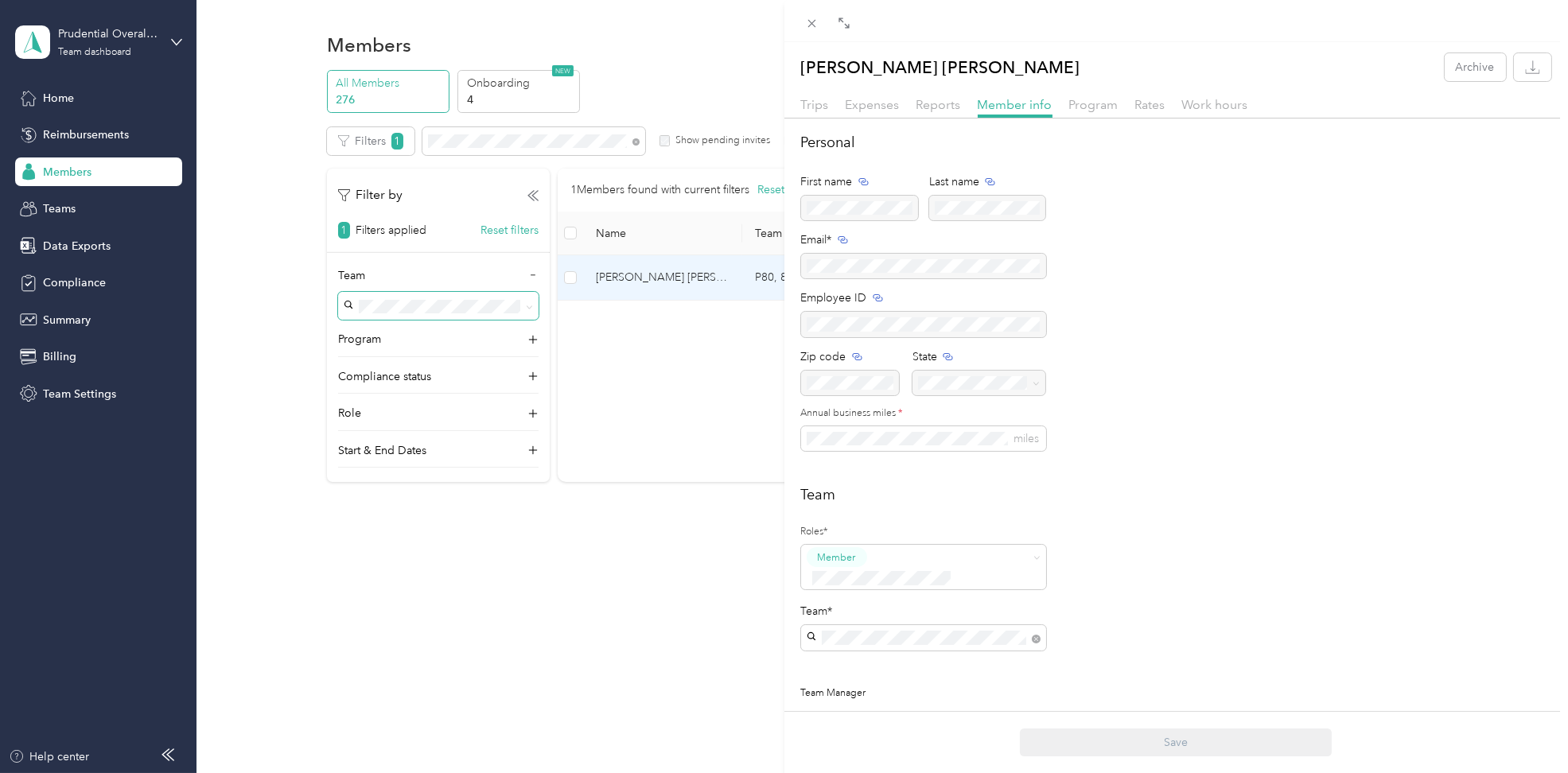
click at [1203, 324] on div "Personal First name Last name Email* Employee ID Zip code State Annual business…" at bounding box center [1177, 300] width 751 height 338
click at [720, 33] on div "[PERSON_NAME] [PERSON_NAME] Archive Trips Expenses Reports Member info Program …" at bounding box center [784, 386] width 1568 height 773
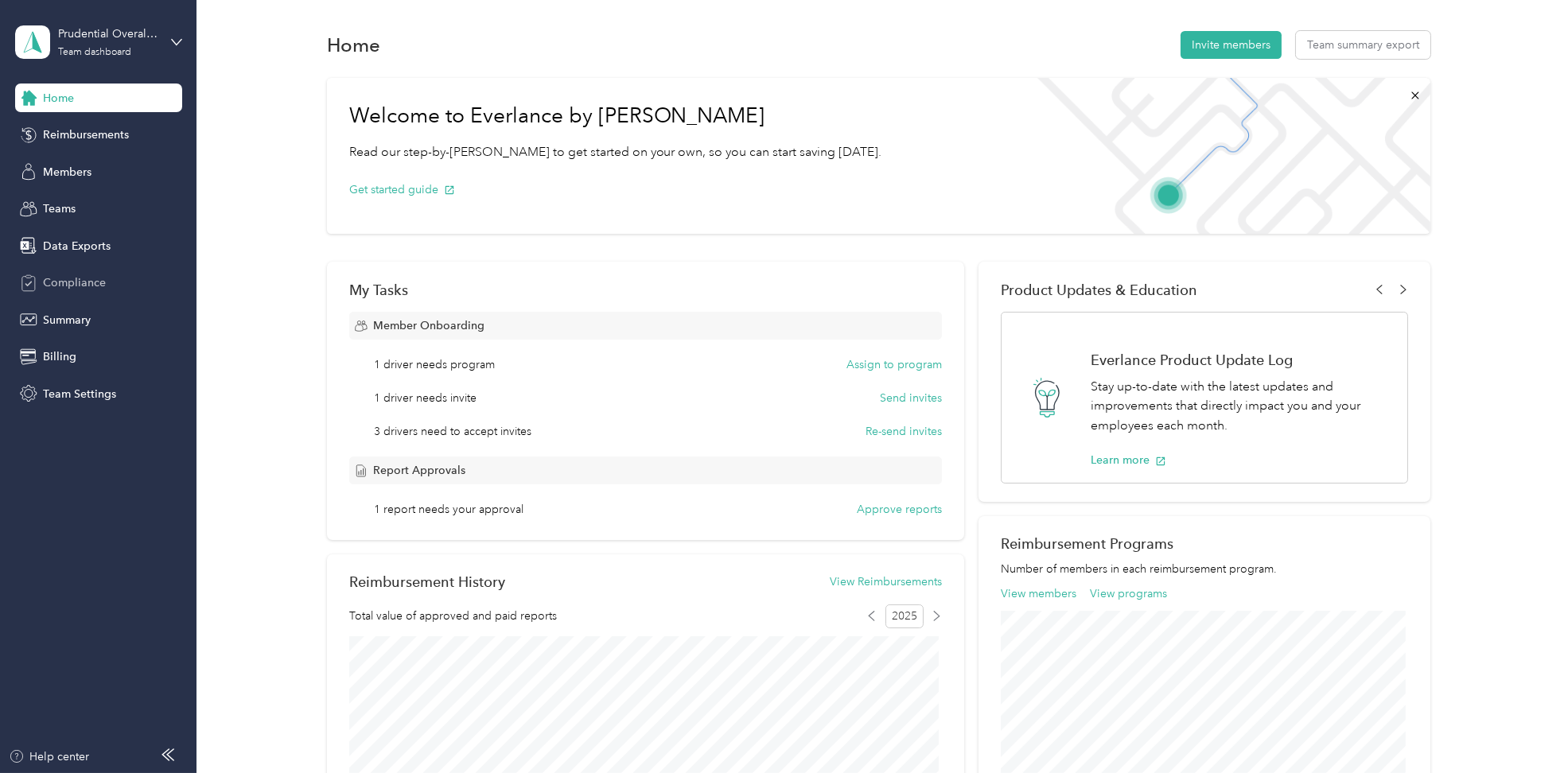
click at [56, 284] on span "Compliance" at bounding box center [74, 283] width 63 height 16
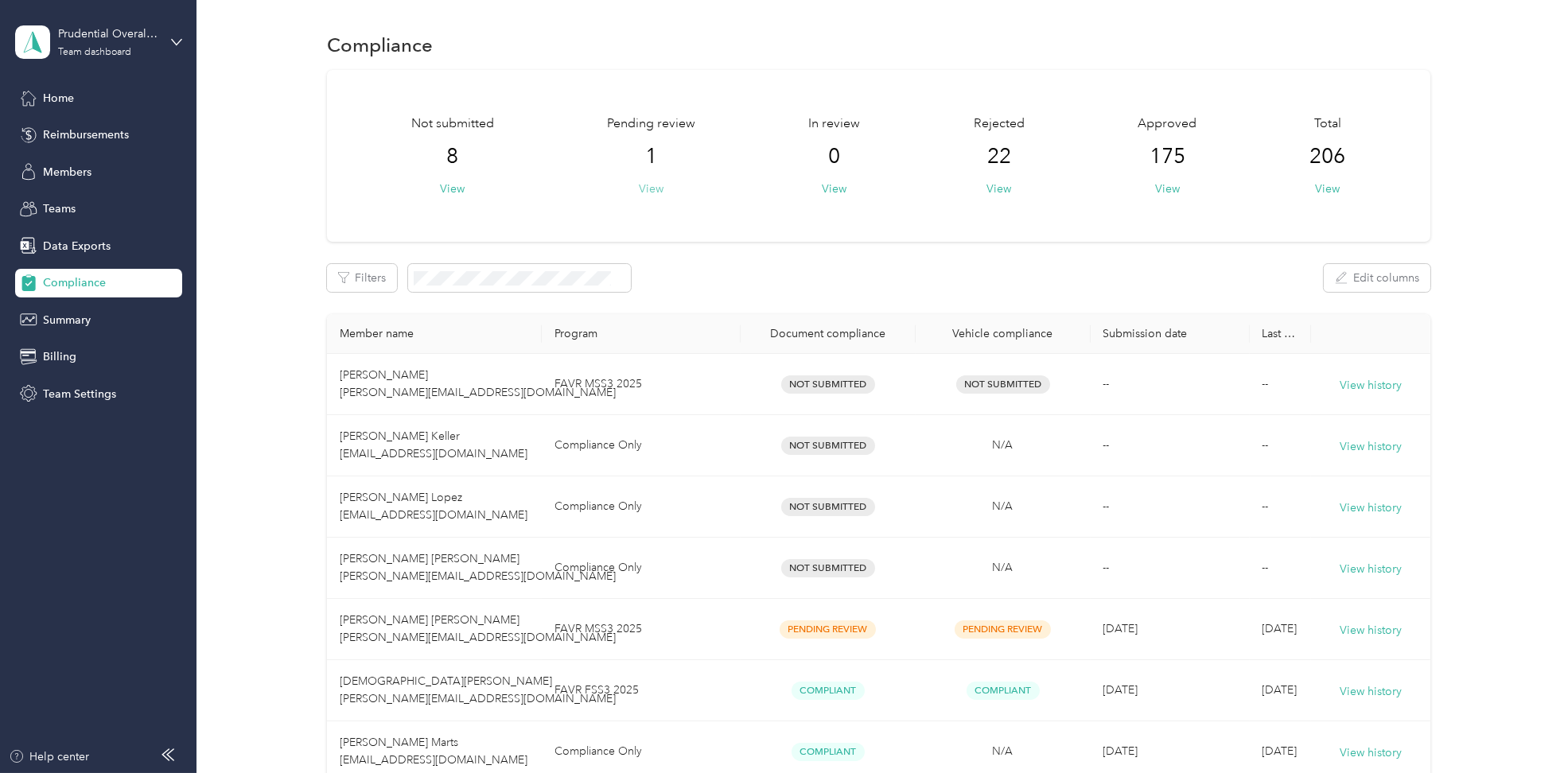
click at [643, 184] on button "View" at bounding box center [651, 189] width 25 height 16
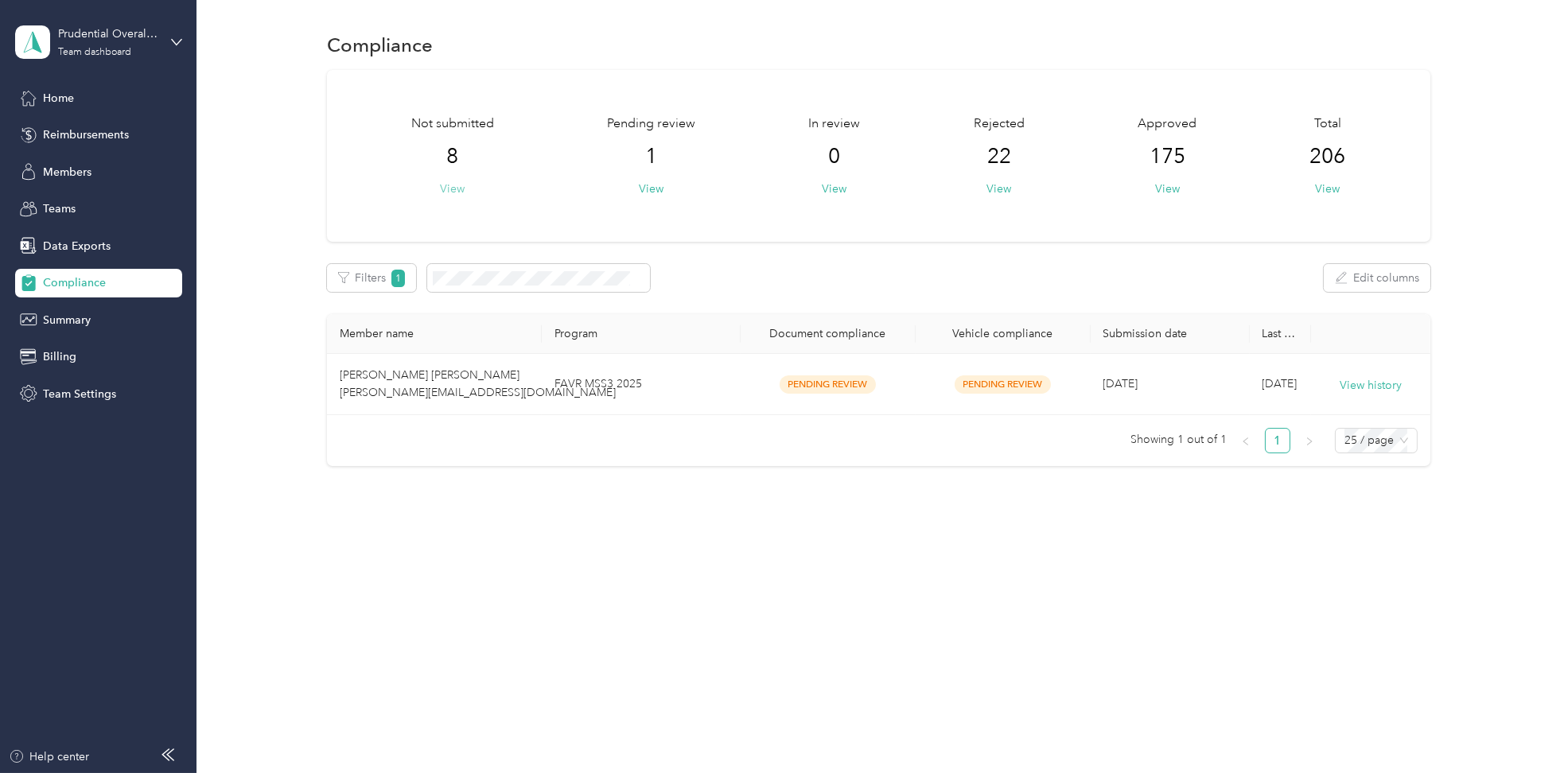
click at [443, 188] on button "View" at bounding box center [452, 189] width 25 height 16
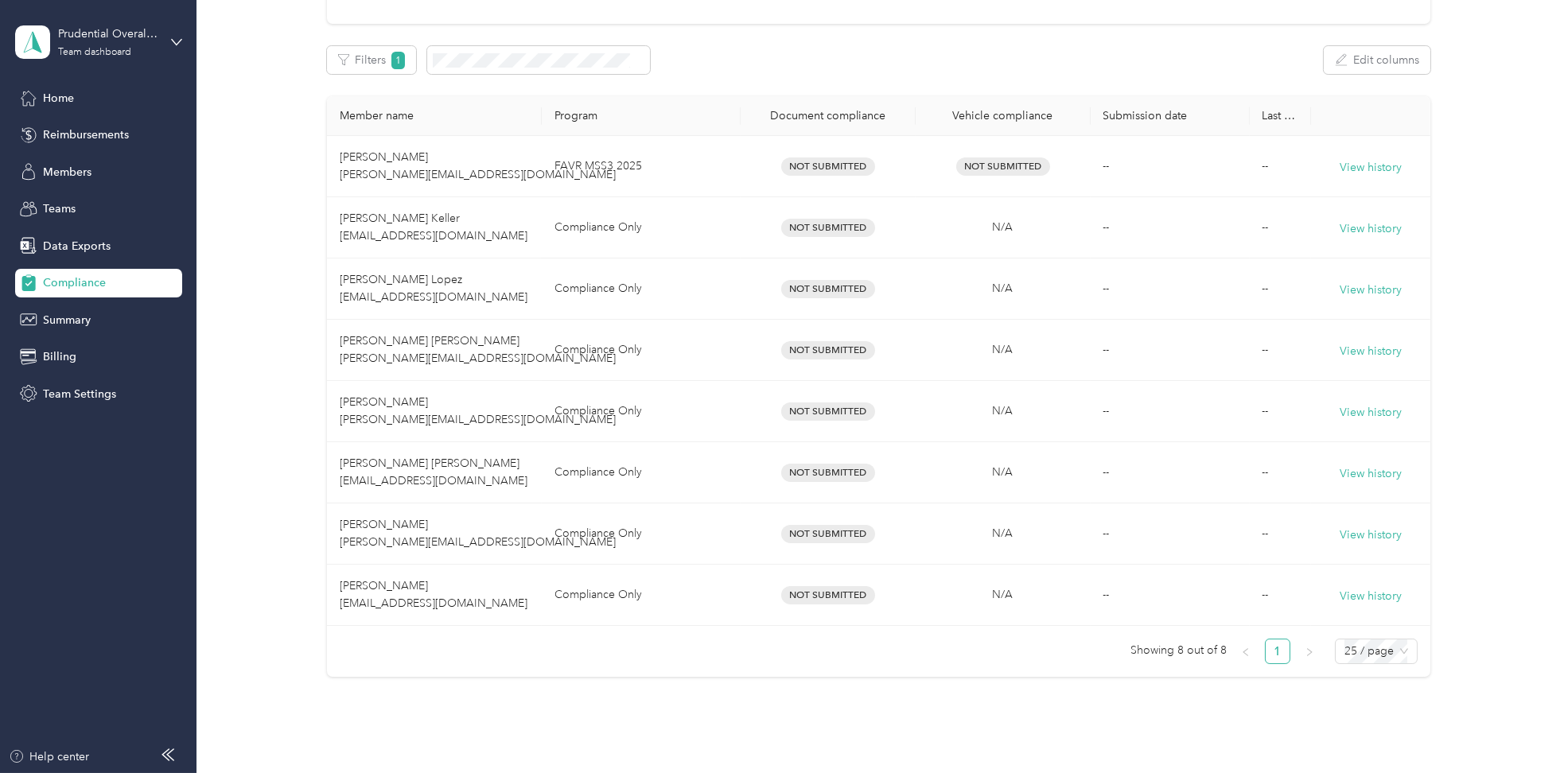
scroll to position [177, 0]
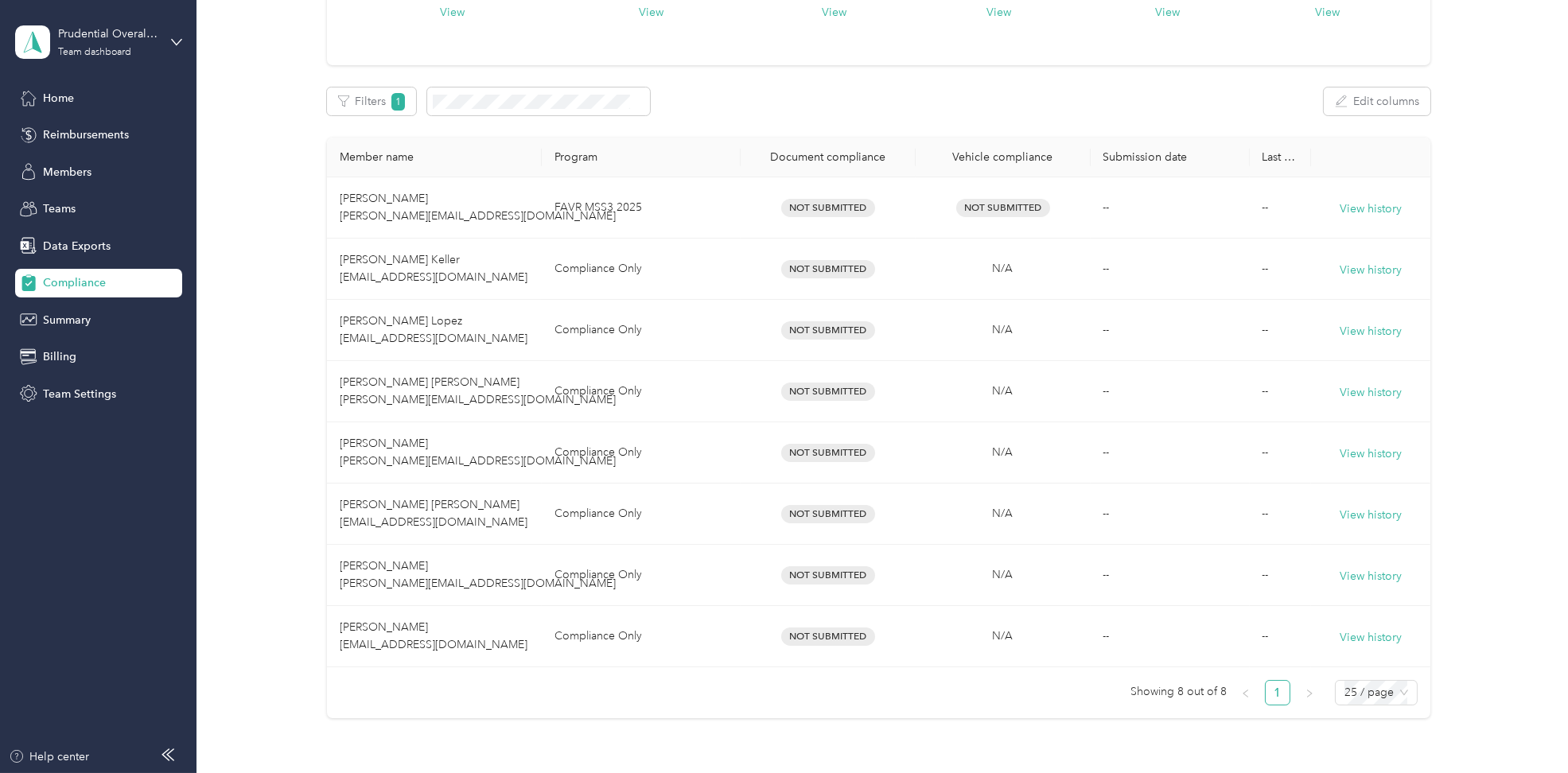
click at [255, 772] on div "Compliance Not submitted 8 View Pending review 1 View In review 0 View Rejected…" at bounding box center [878, 314] width 1364 height 982
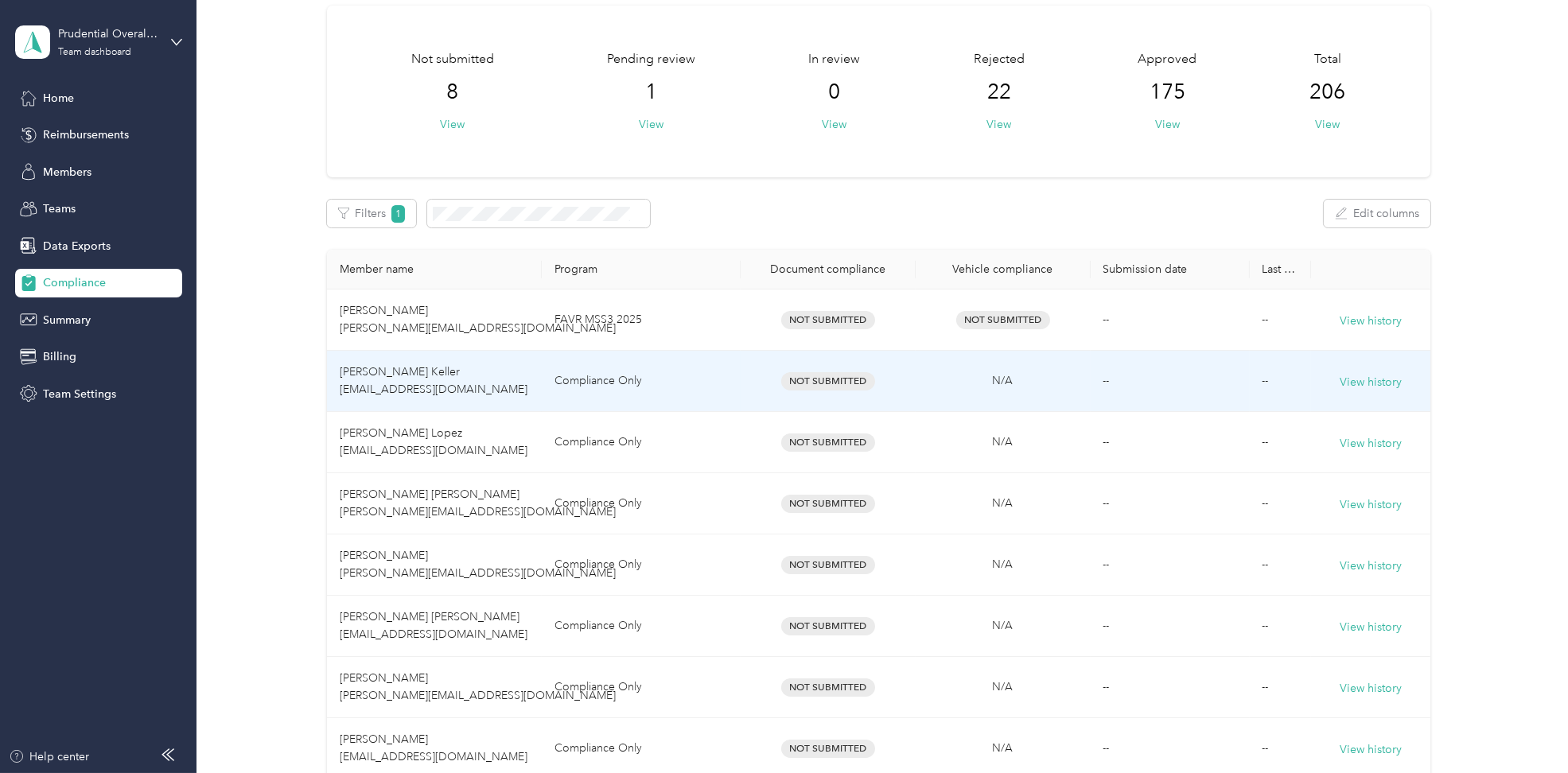
scroll to position [33, 0]
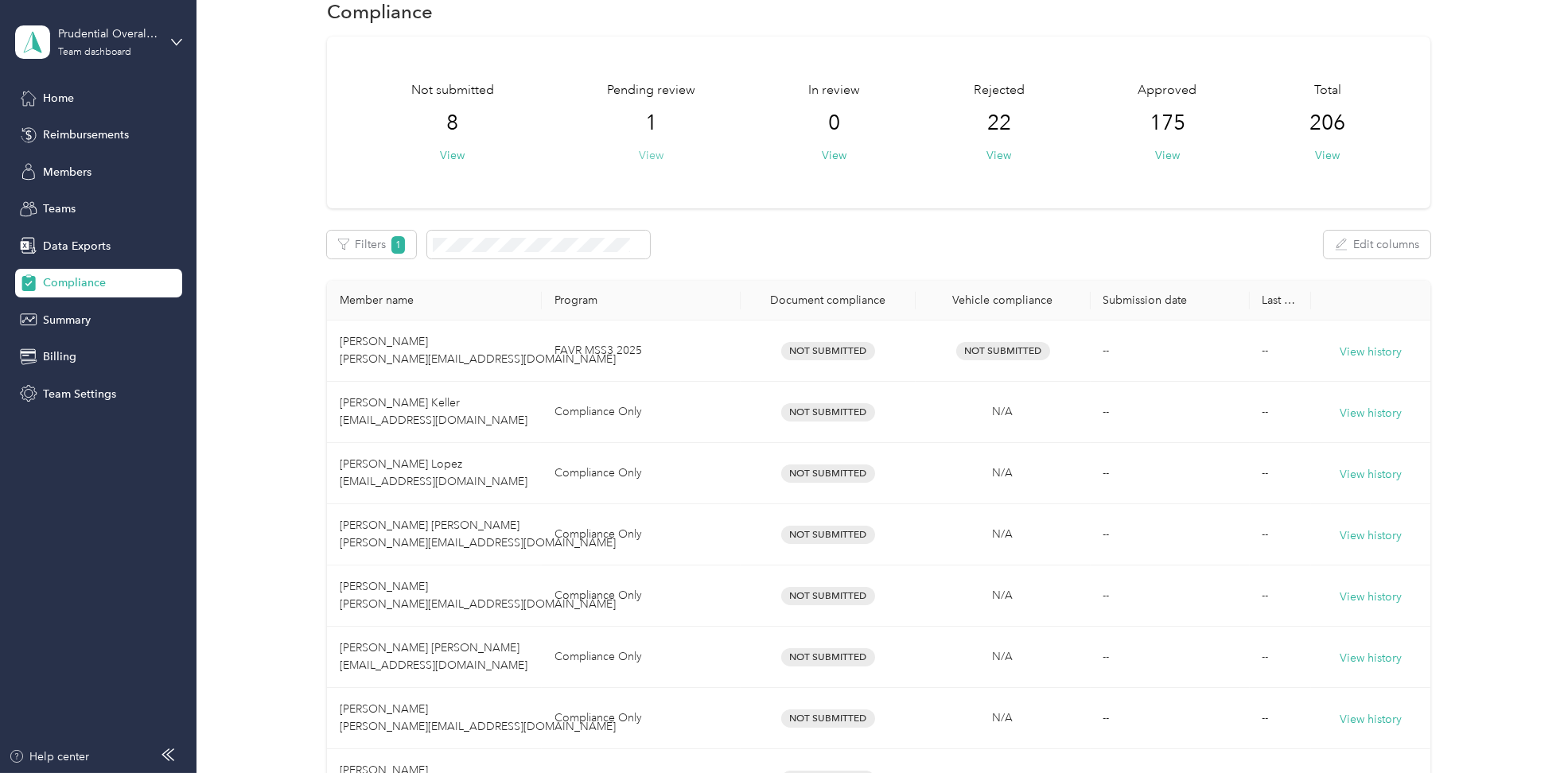
click at [662, 155] on button "View" at bounding box center [651, 156] width 25 height 16
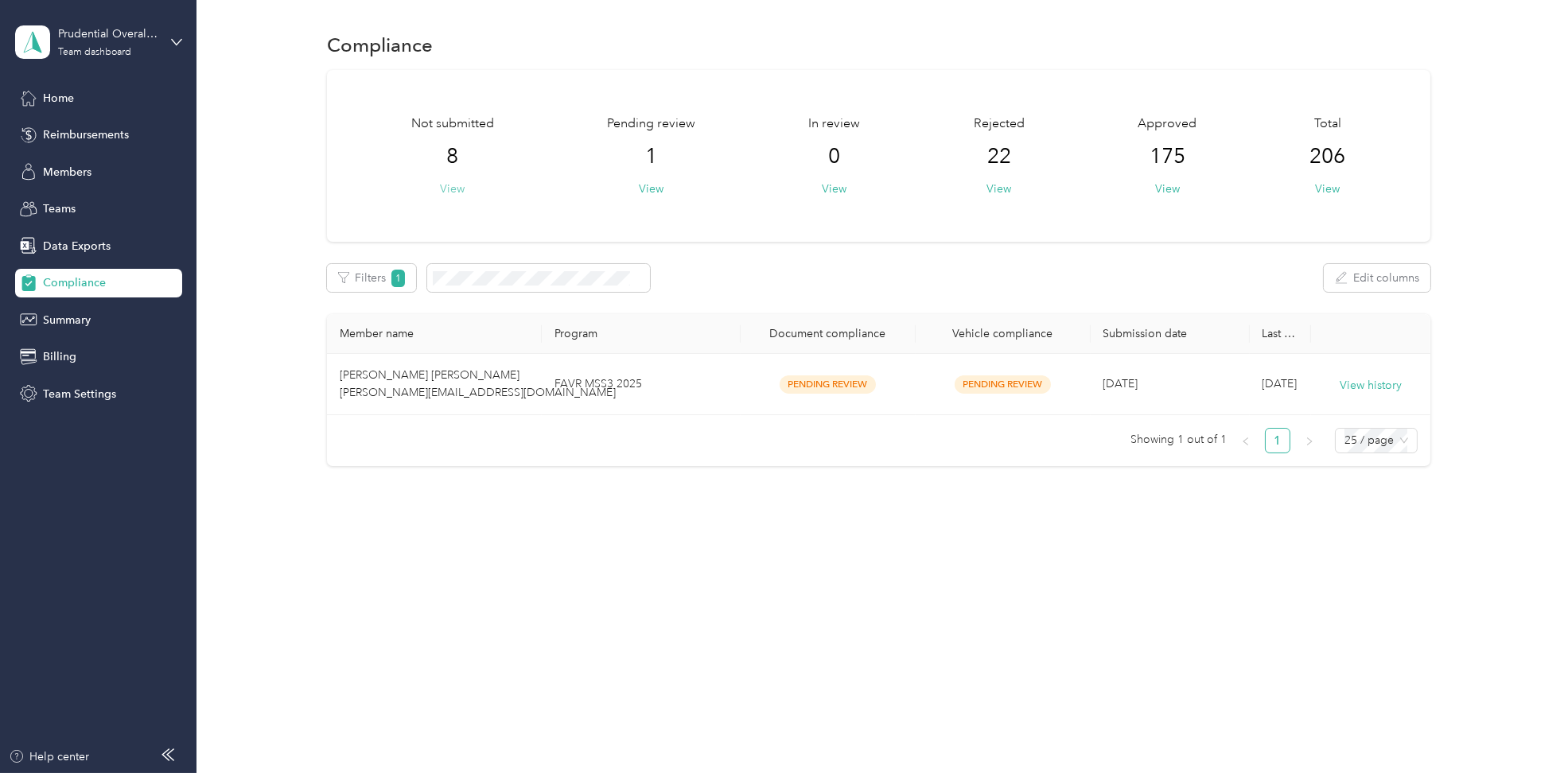
click at [451, 180] on button "View" at bounding box center [452, 189] width 25 height 16
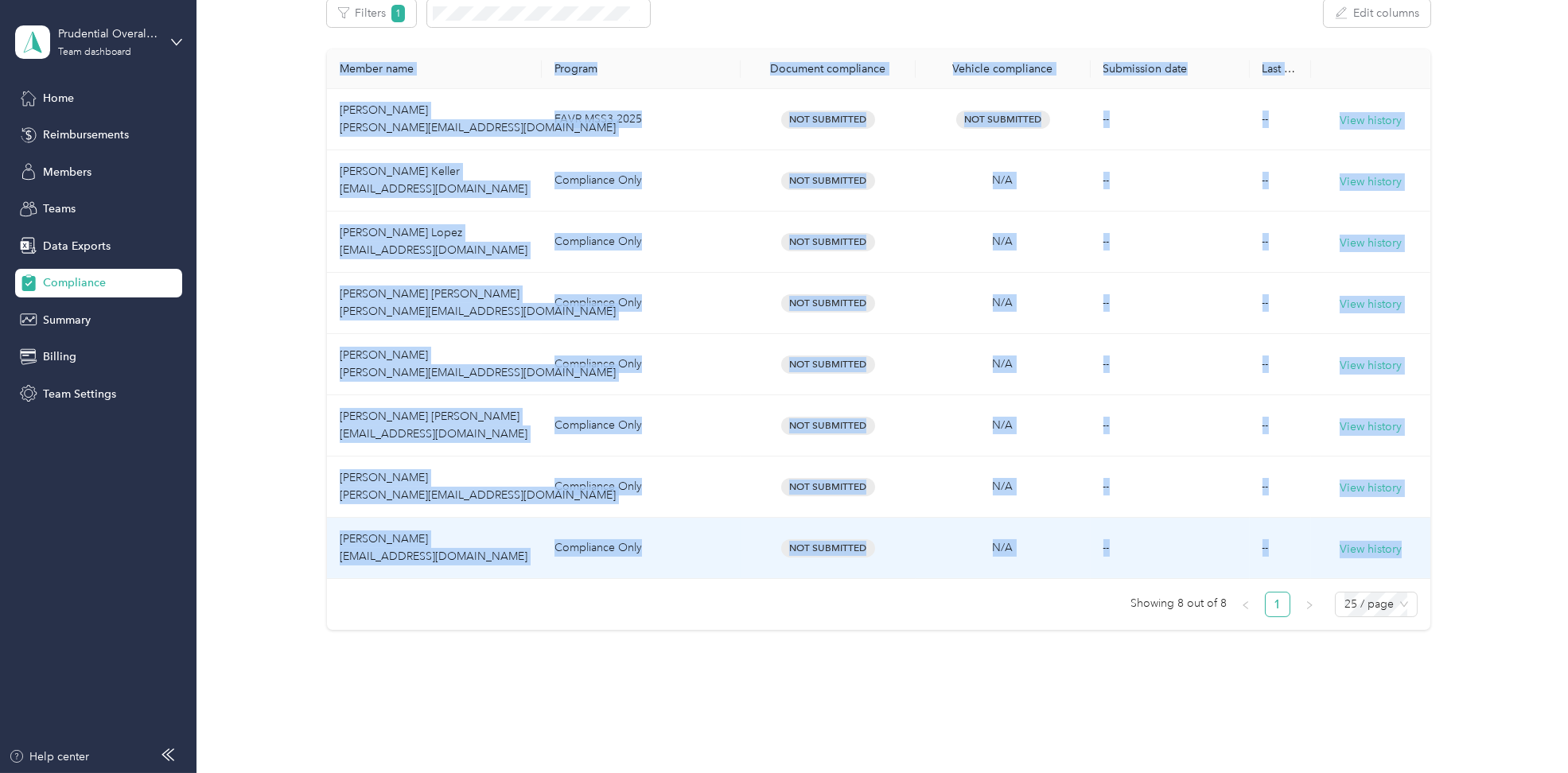
scroll to position [0, 1]
drag, startPoint x: 338, startPoint y: 59, endPoint x: 1414, endPoint y: 565, distance: 1189.0
click at [1414, 565] on table "Member name Program Document compliance Vehicle compliance Submission date Last…" at bounding box center [878, 314] width 1104 height 530
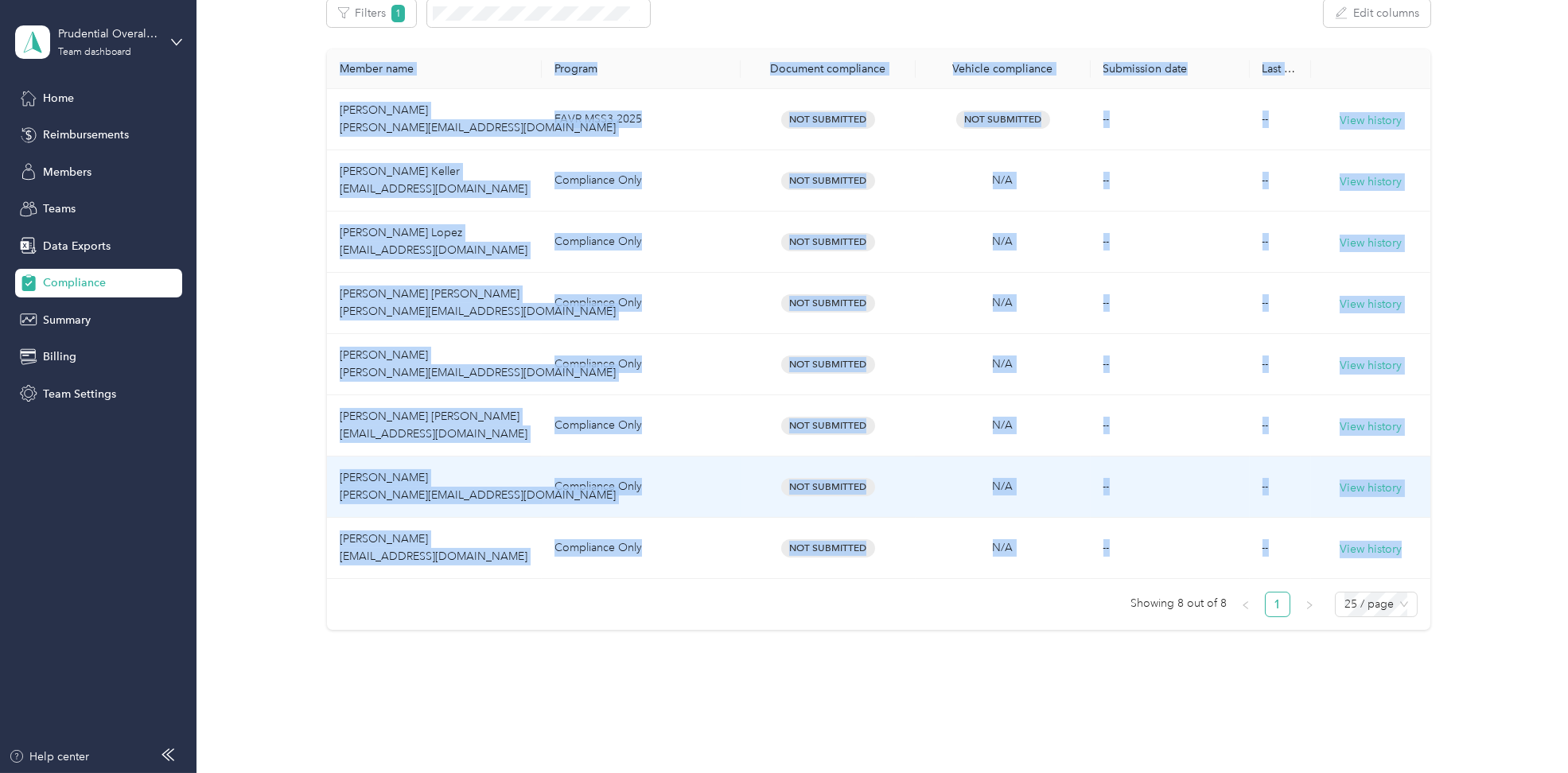
copy table "Member name Program Document compliance Vehicle compliance Submission date Last…"
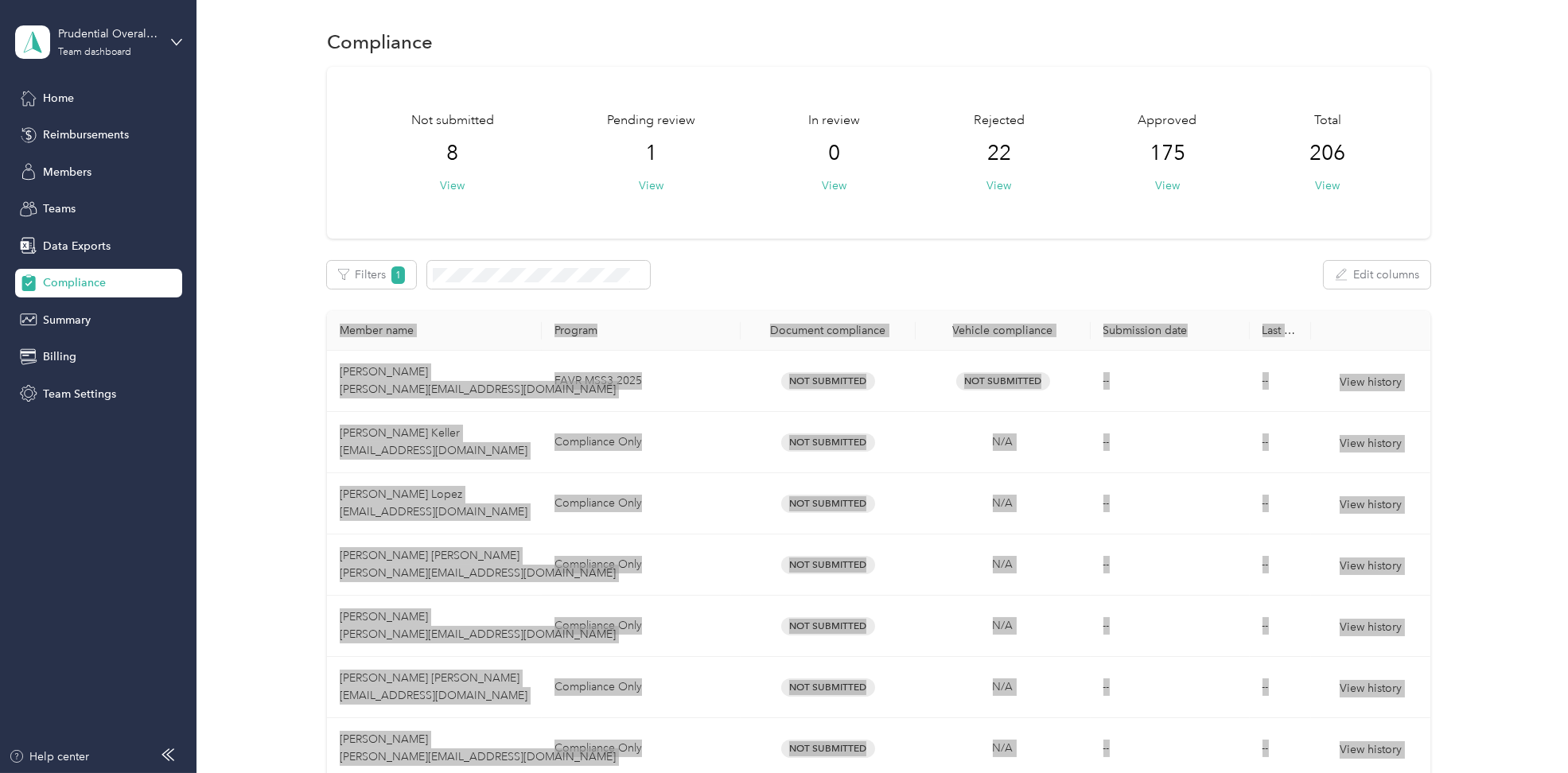
scroll to position [0, 0]
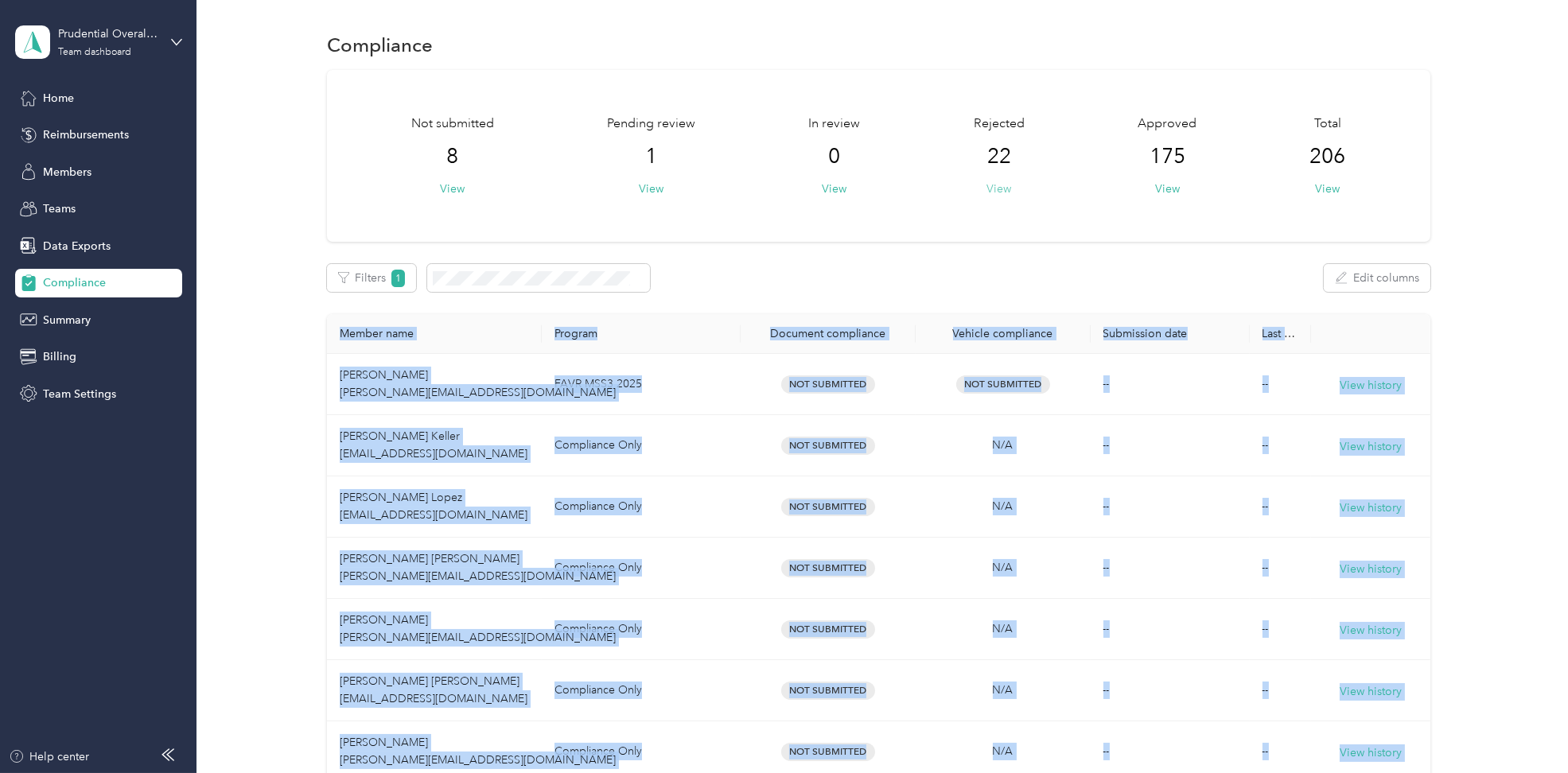
click at [997, 189] on button "View" at bounding box center [998, 189] width 25 height 16
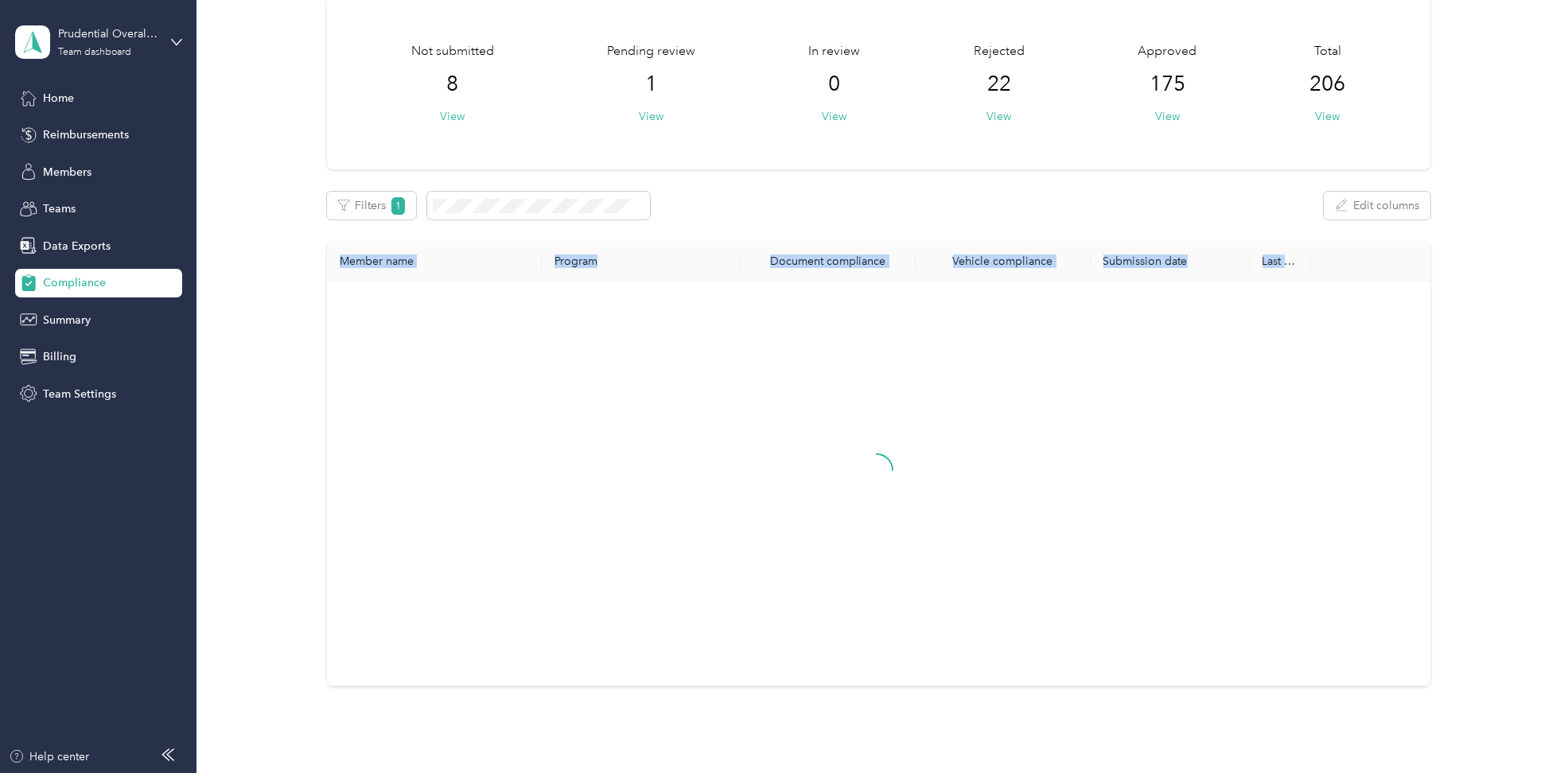
scroll to position [162, 0]
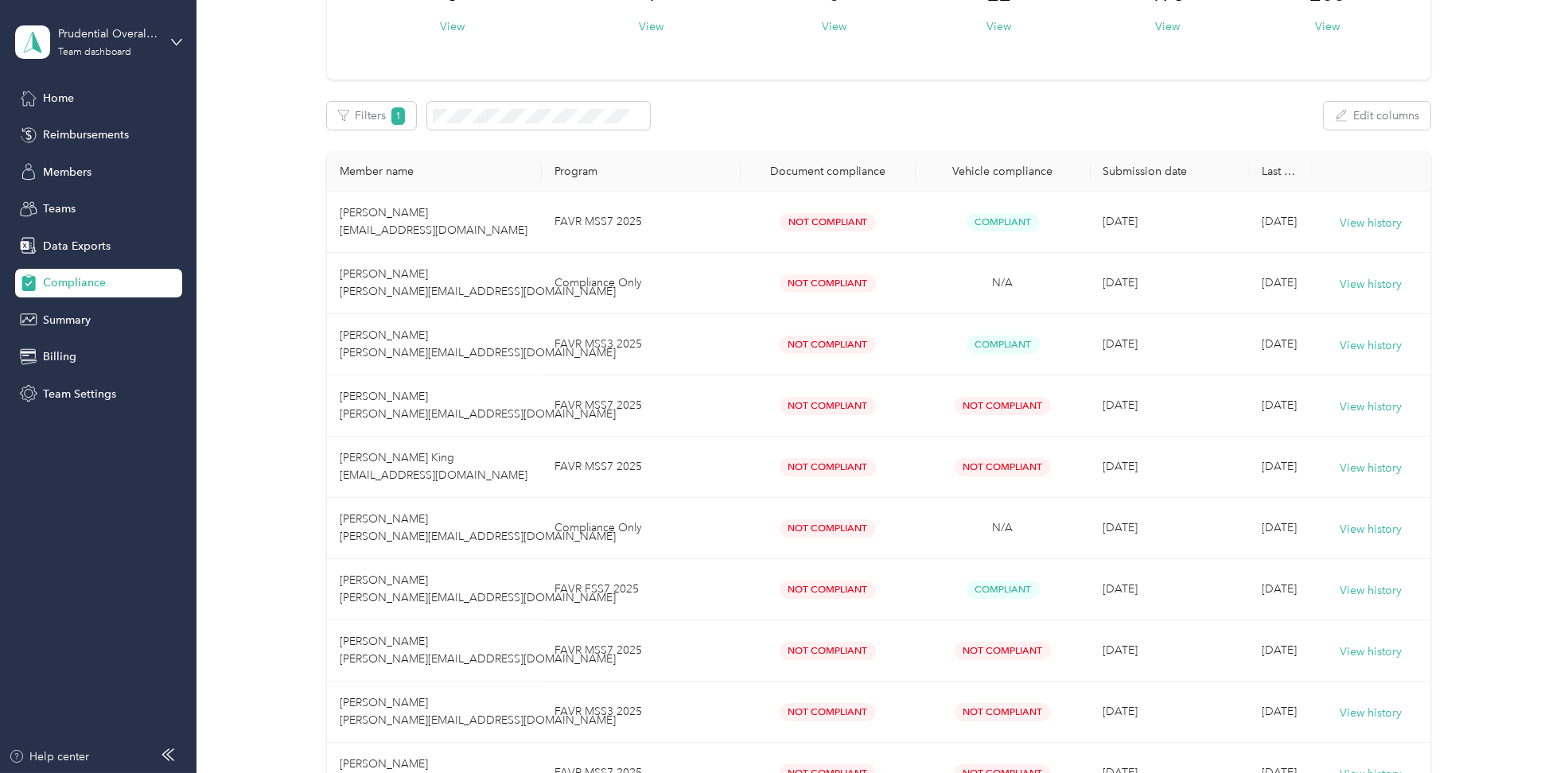
click at [765, 114] on div "Filters 1 Edit columns" at bounding box center [878, 115] width 1104 height 27
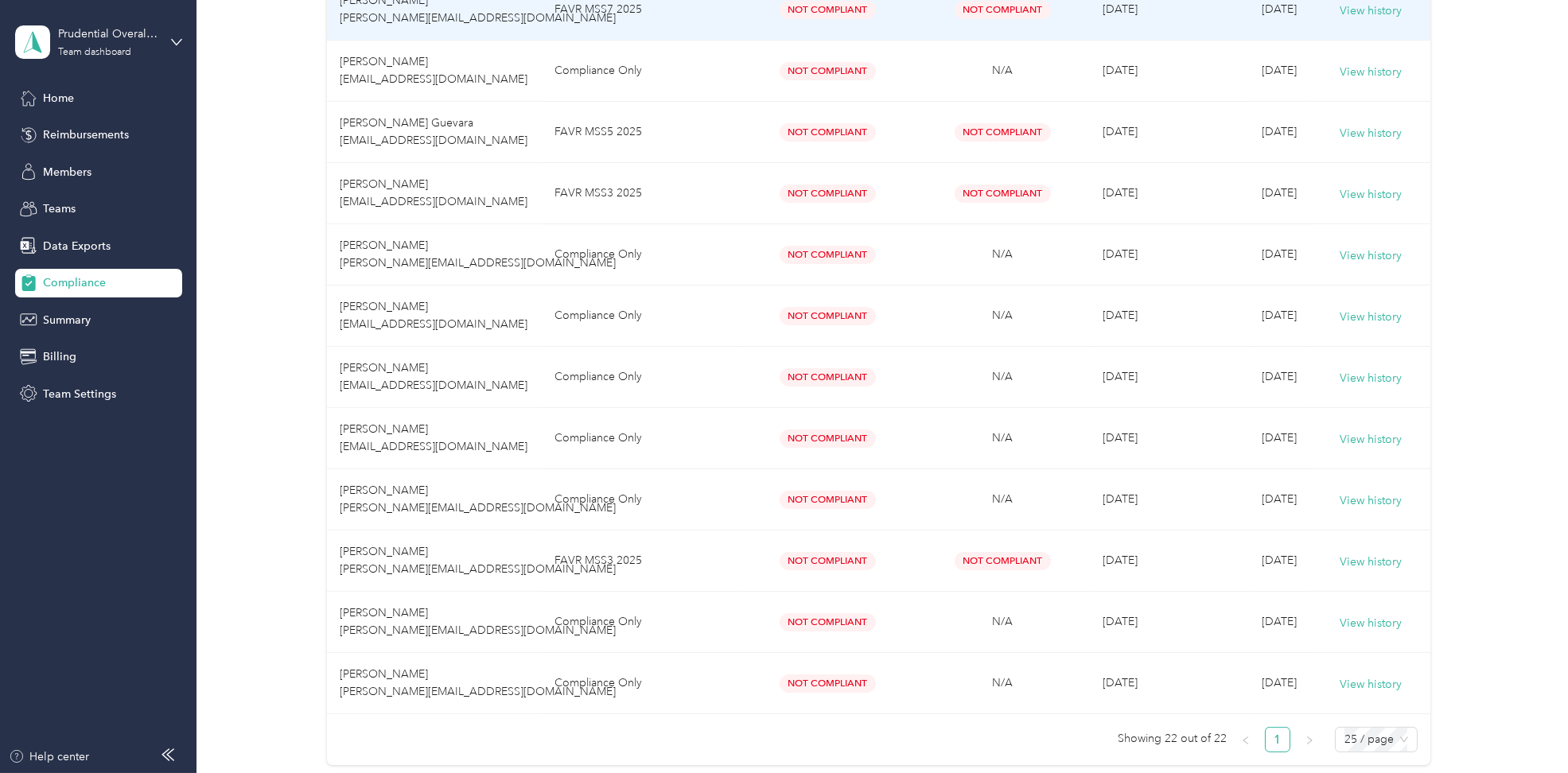
scroll to position [1046, 0]
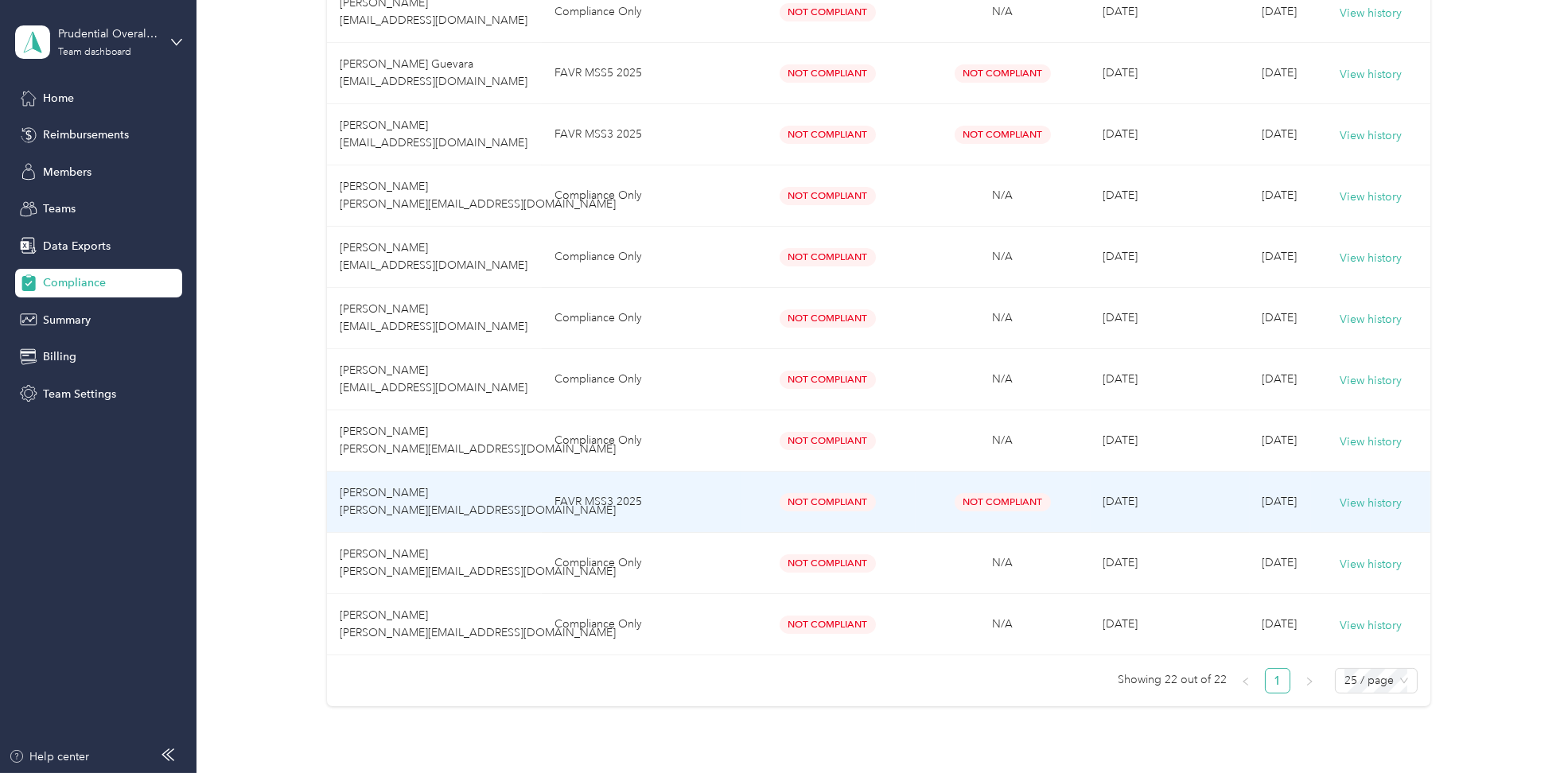
click at [736, 507] on td "FAVR MSS3 2025" at bounding box center [641, 502] width 199 height 61
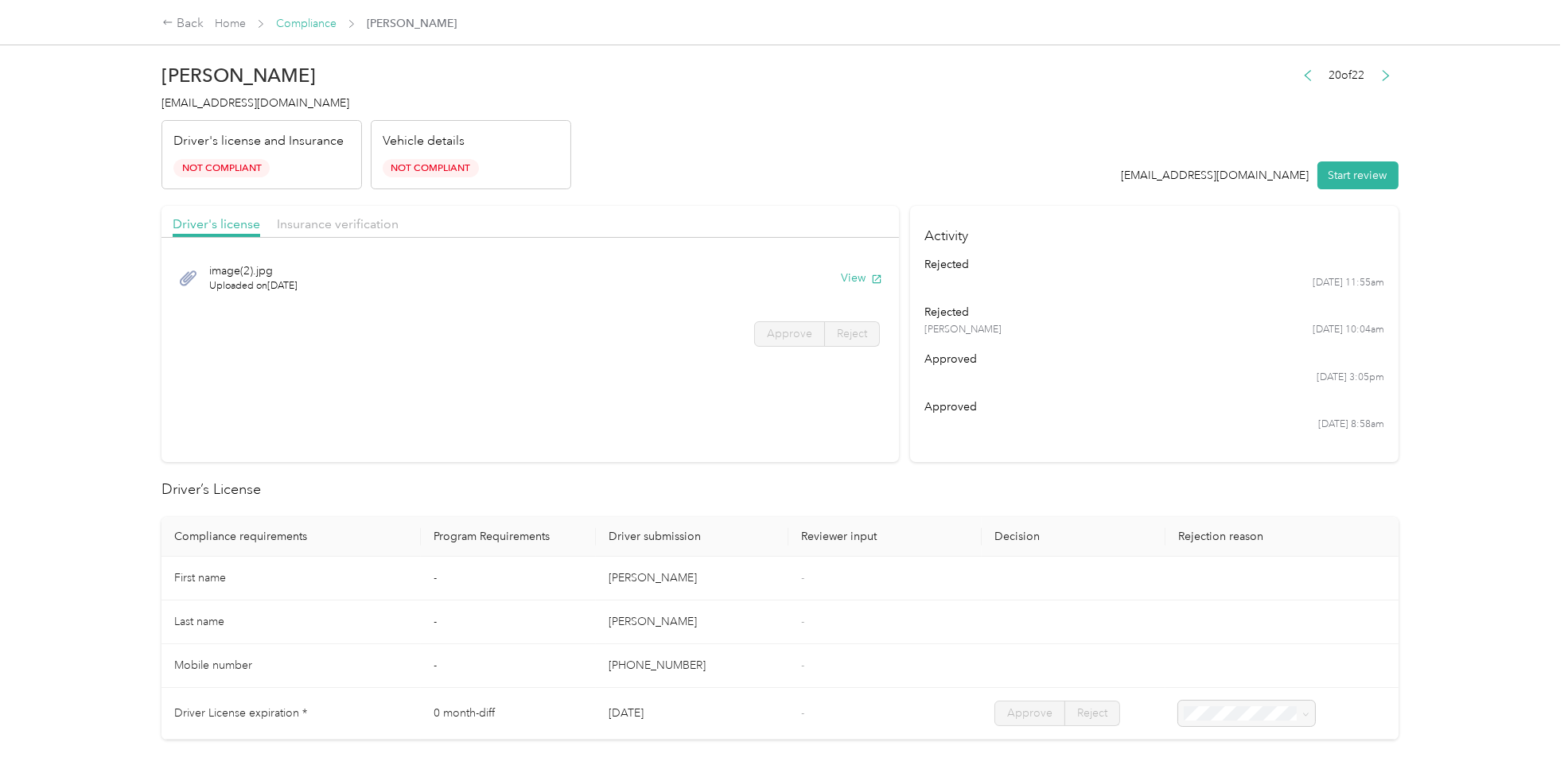
click at [319, 27] on link "Compliance" at bounding box center [306, 23] width 60 height 14
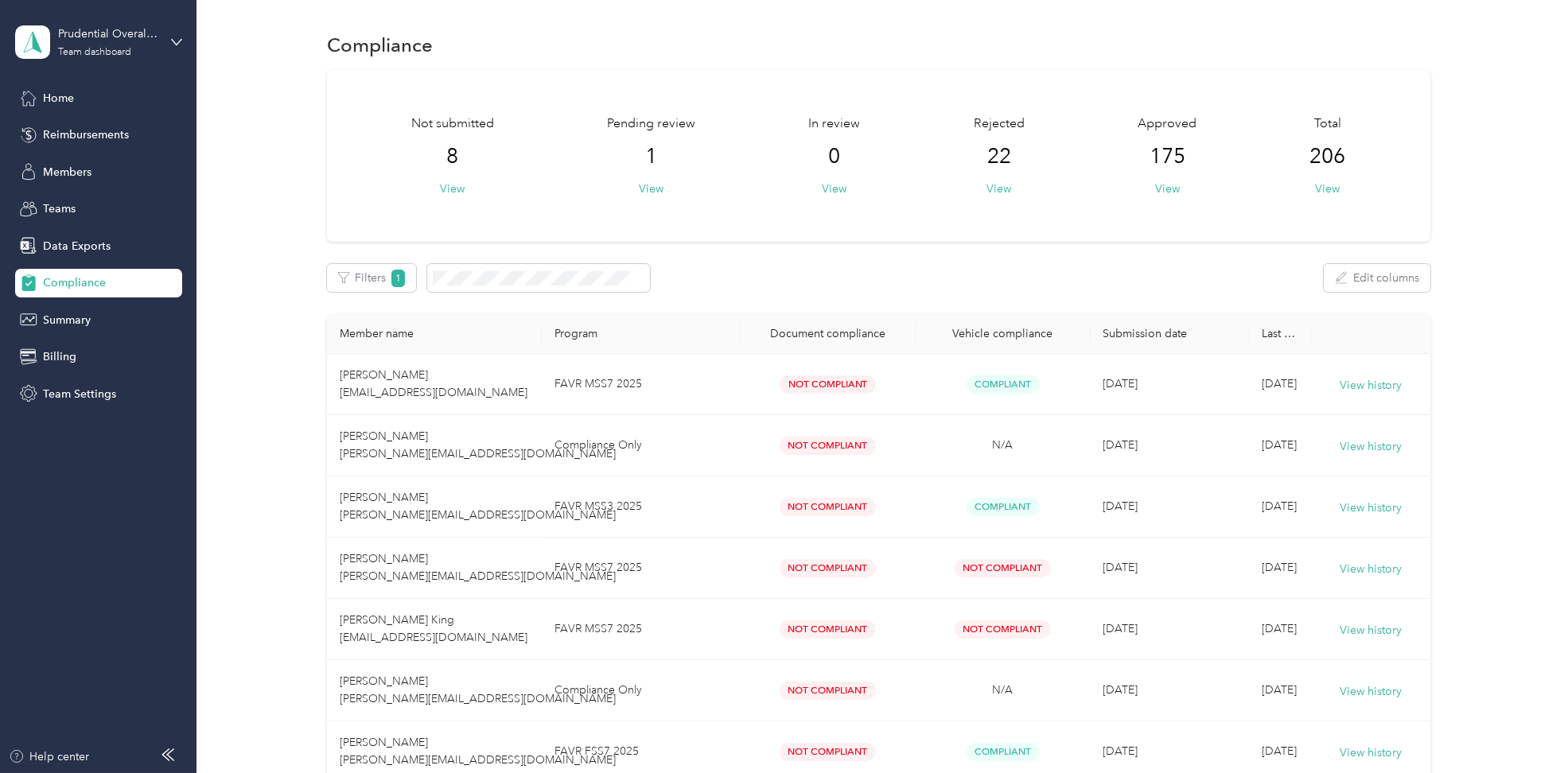
click at [864, 35] on div "Compliance" at bounding box center [878, 44] width 1104 height 33
click at [56, 166] on span "Members" at bounding box center [67, 172] width 49 height 16
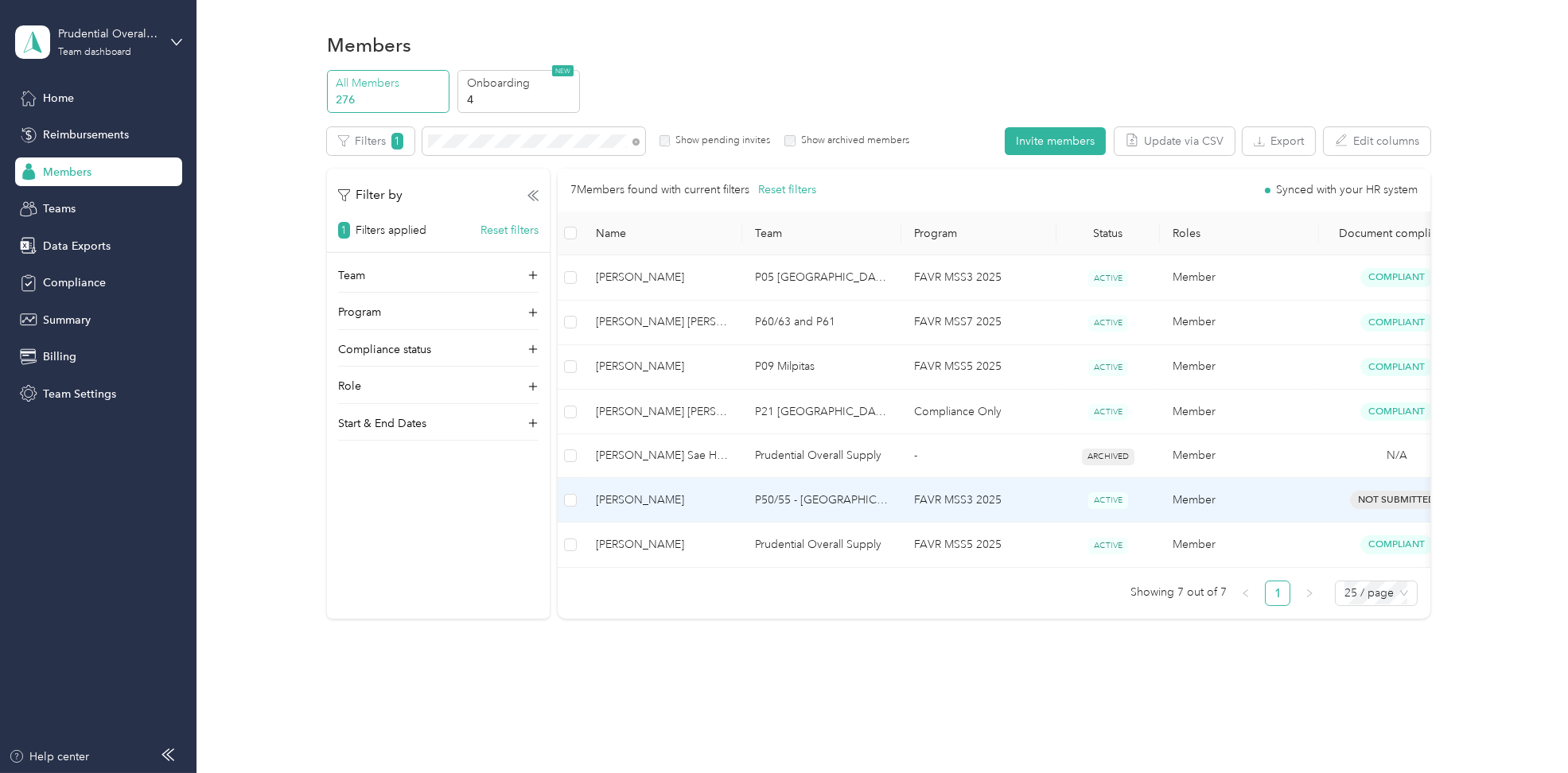
click at [1027, 495] on td "FAVR MSS3 2025" at bounding box center [978, 500] width 155 height 45
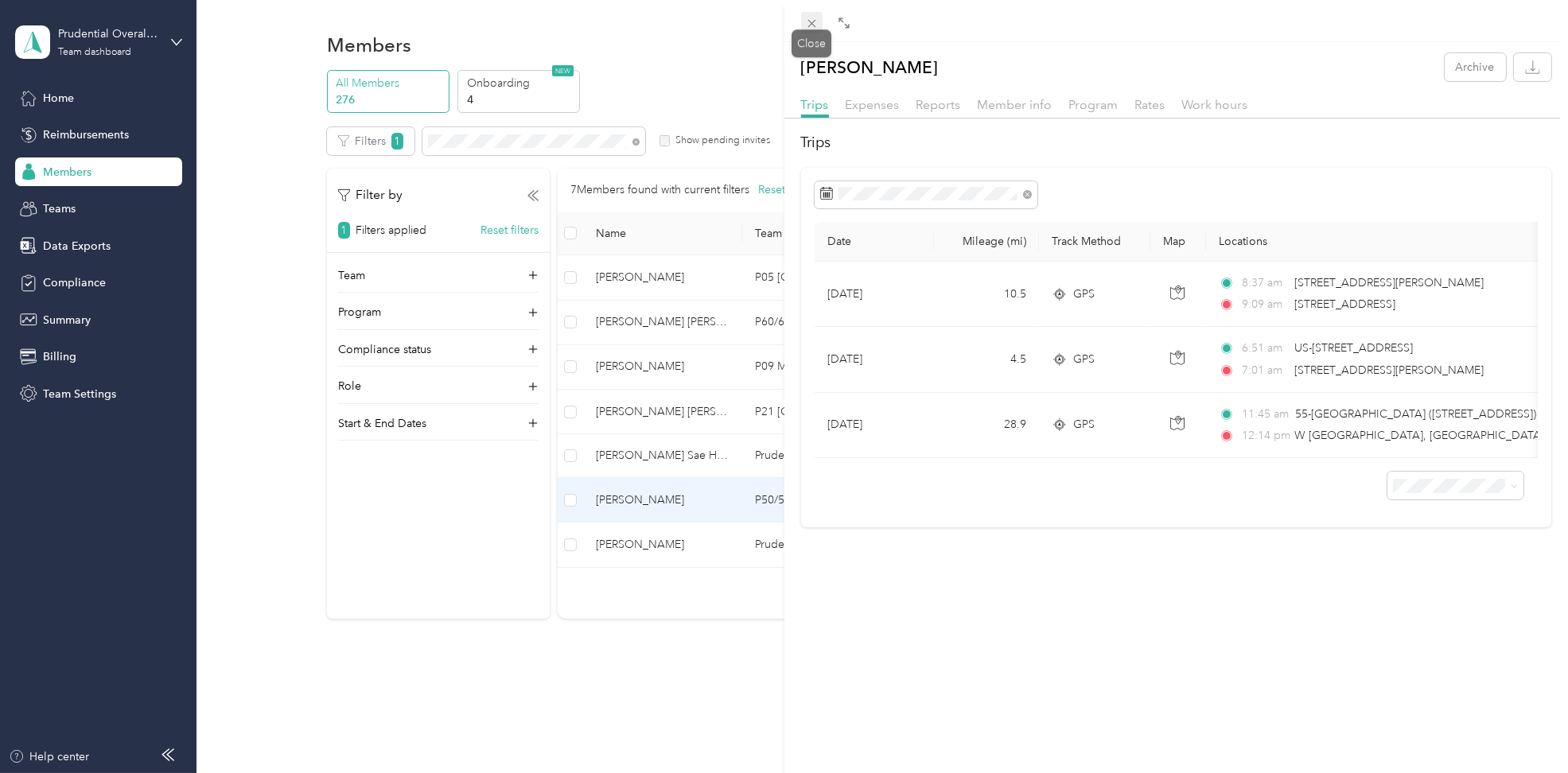
click at [816, 22] on icon at bounding box center [811, 23] width 14 height 14
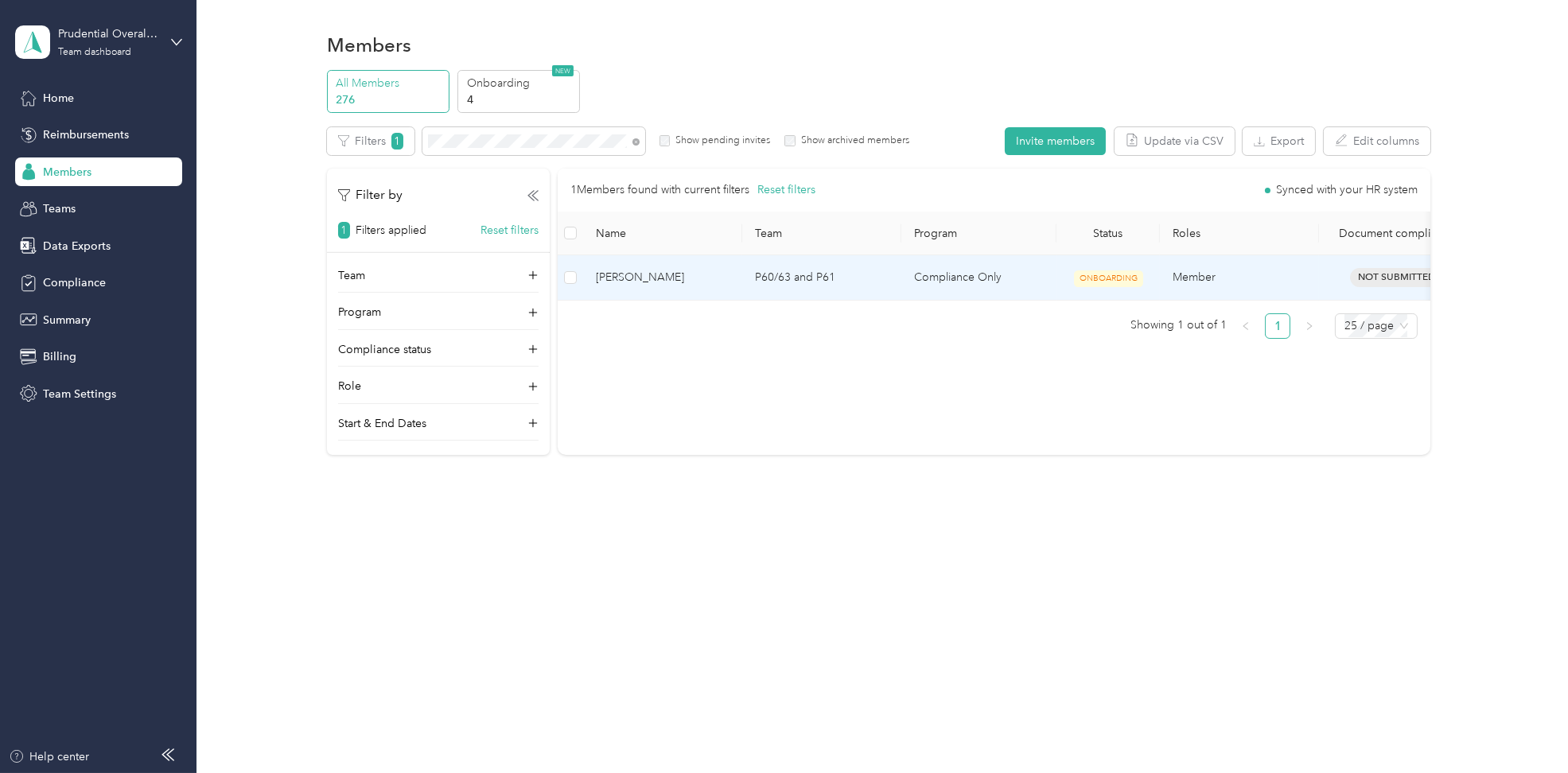
click at [1040, 279] on td "Compliance Only" at bounding box center [978, 278] width 155 height 45
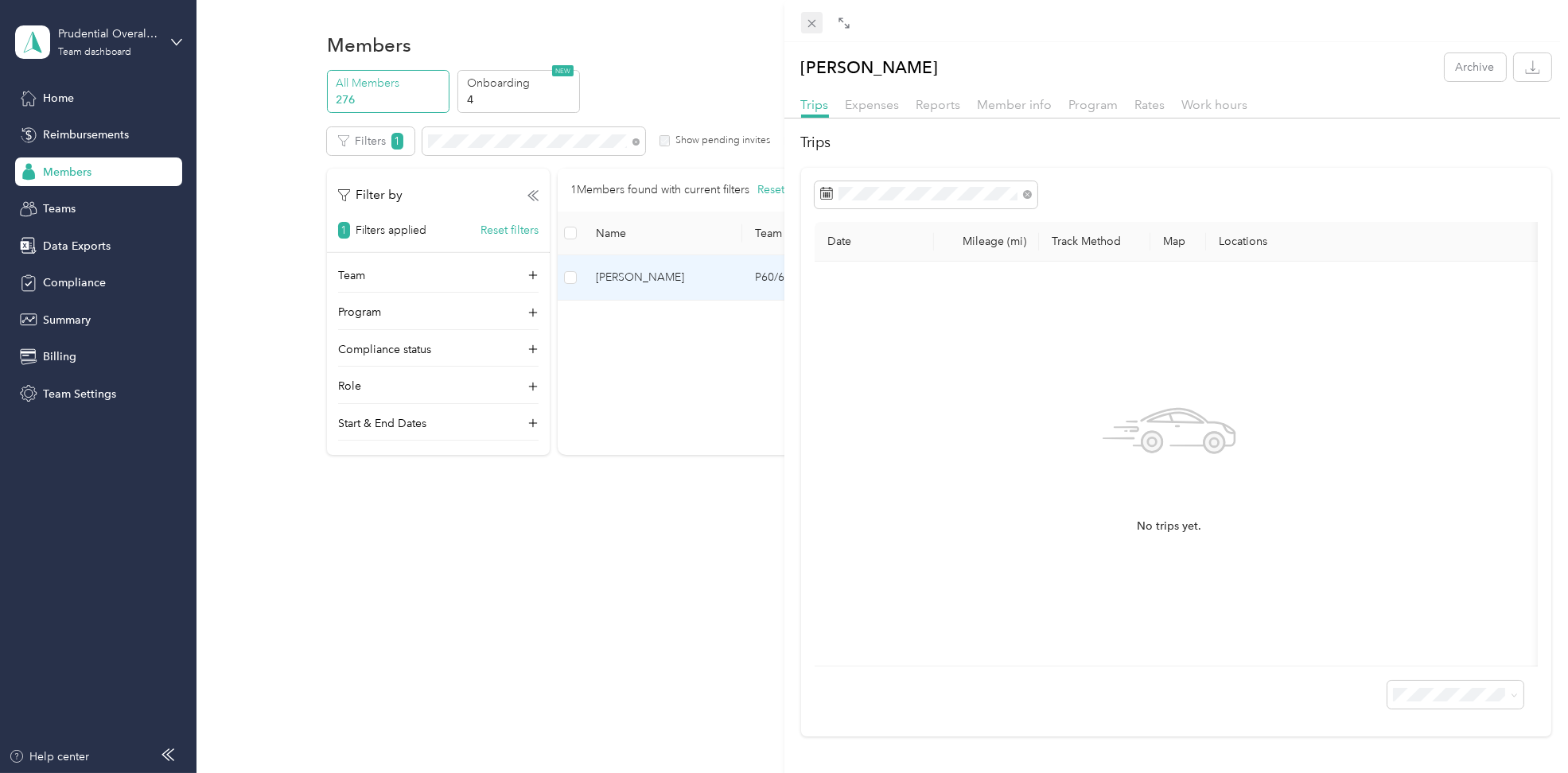
click at [821, 26] on span at bounding box center [812, 23] width 22 height 22
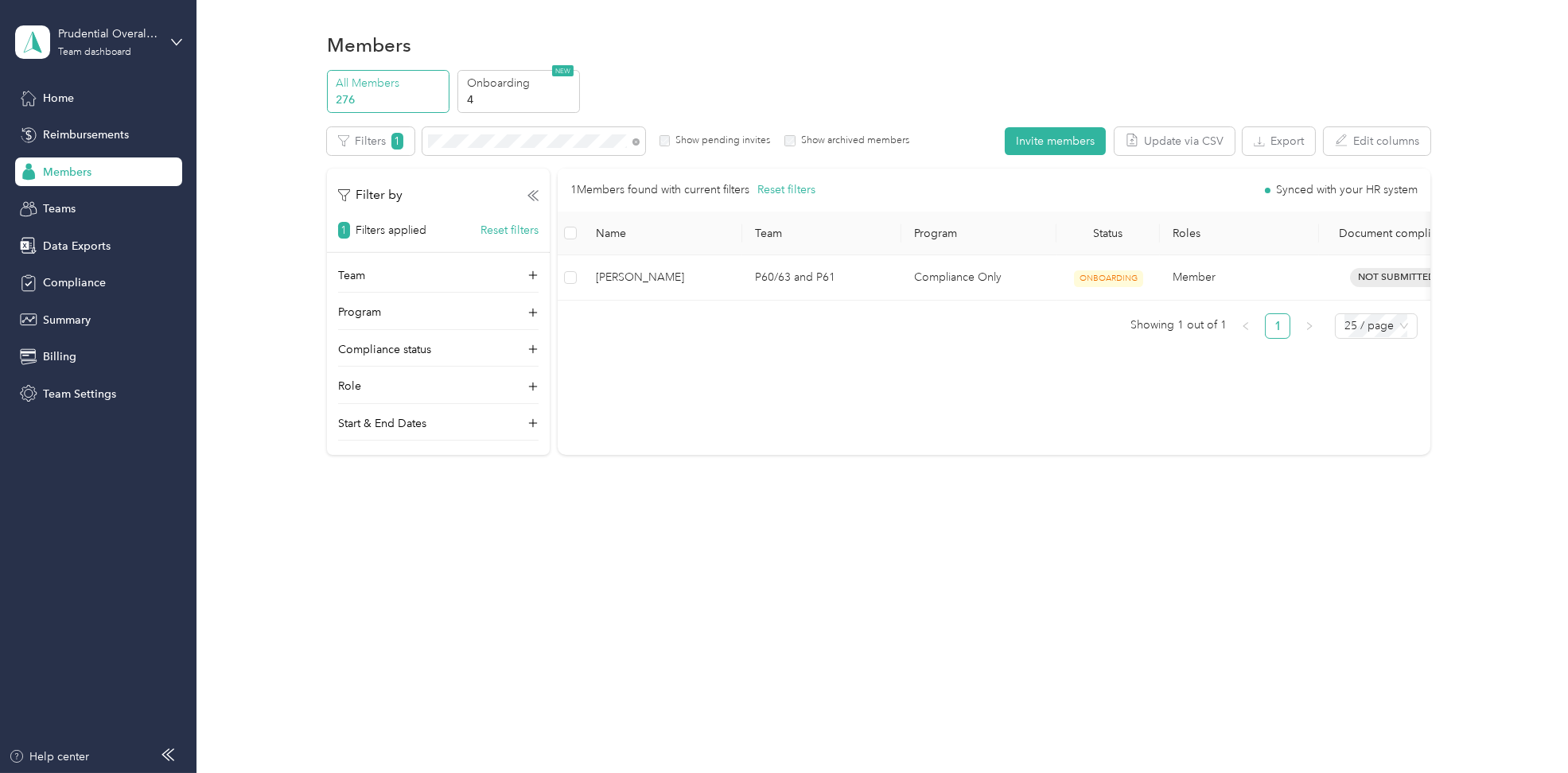
click at [822, 648] on div "Members All Members 276 Onboarding 4 NEW Edit role Edit team Edit program Expor…" at bounding box center [878, 386] width 1364 height 773
